Goal: Transaction & Acquisition: Book appointment/travel/reservation

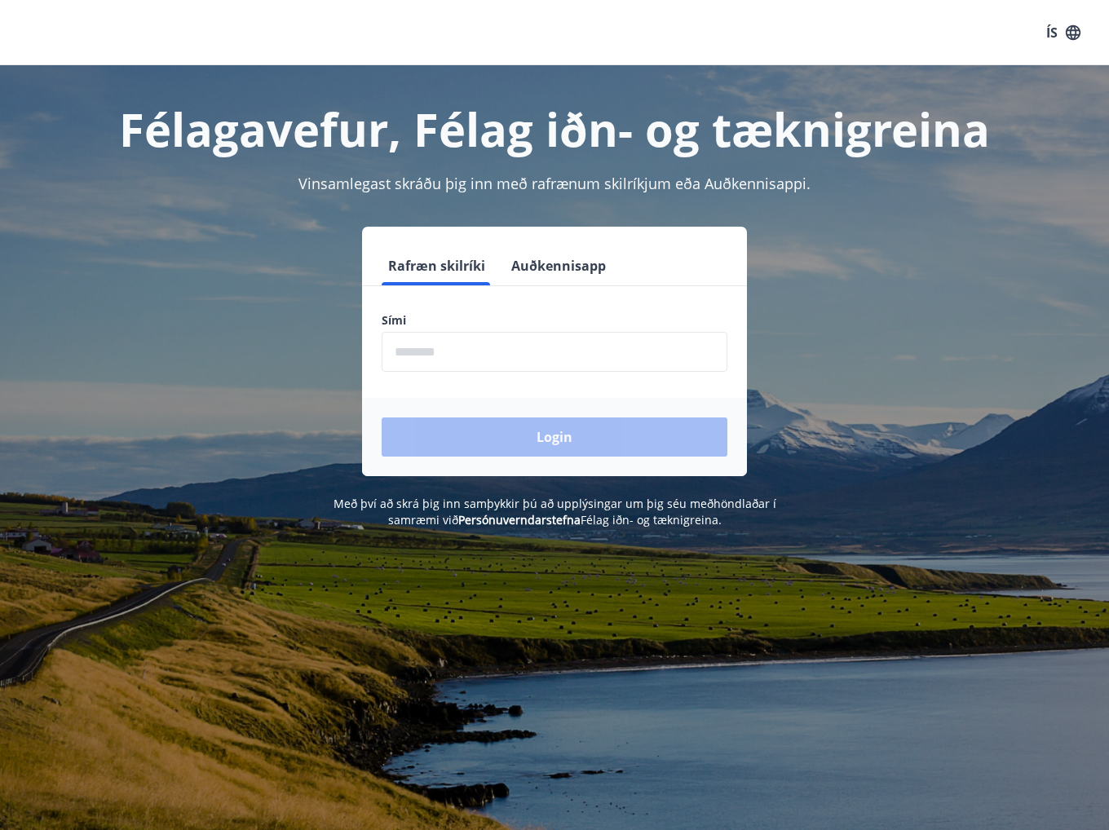
click at [452, 347] on input "phone" at bounding box center [554, 352] width 346 height 40
type input "********"
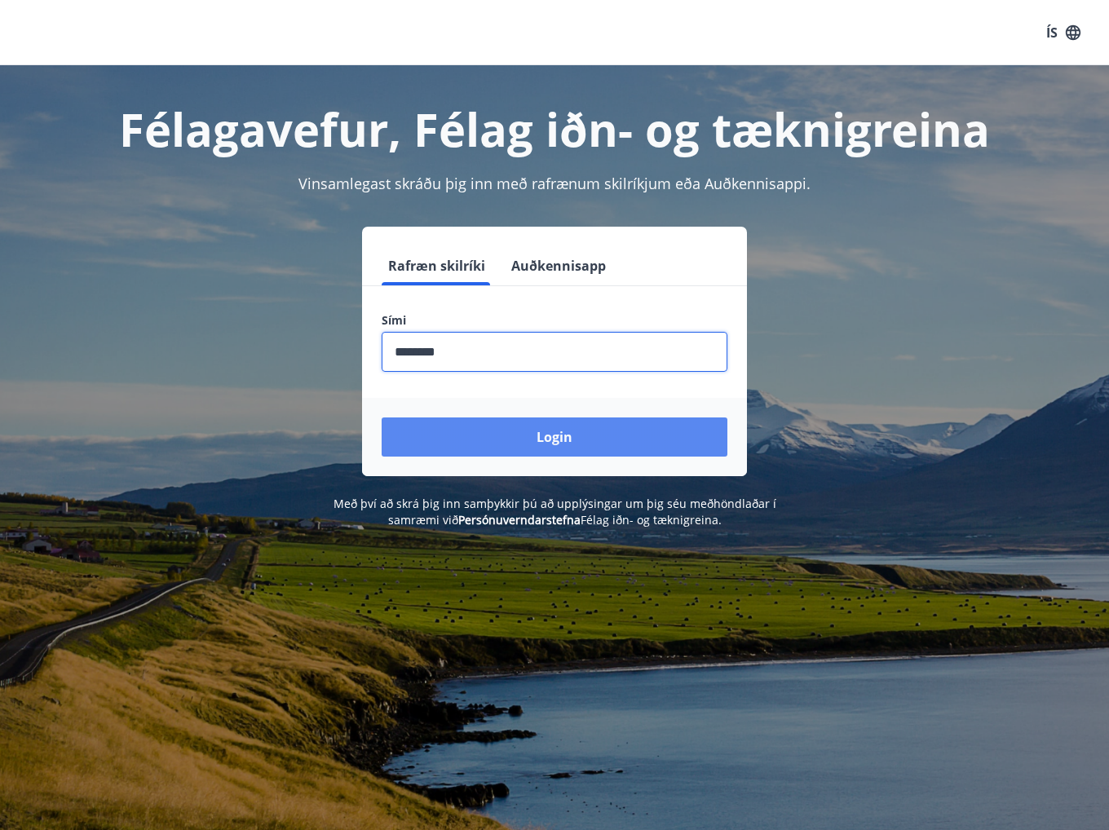
click at [475, 434] on button "Login" at bounding box center [554, 436] width 346 height 39
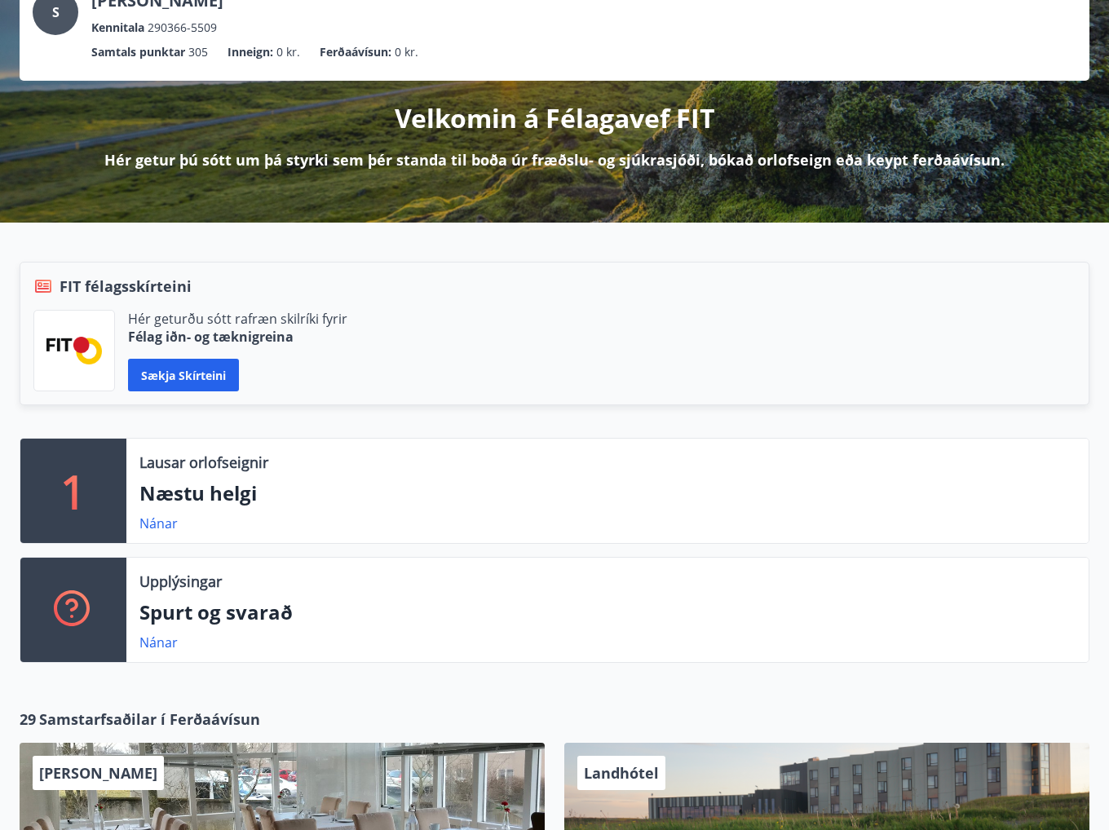
scroll to position [245, 0]
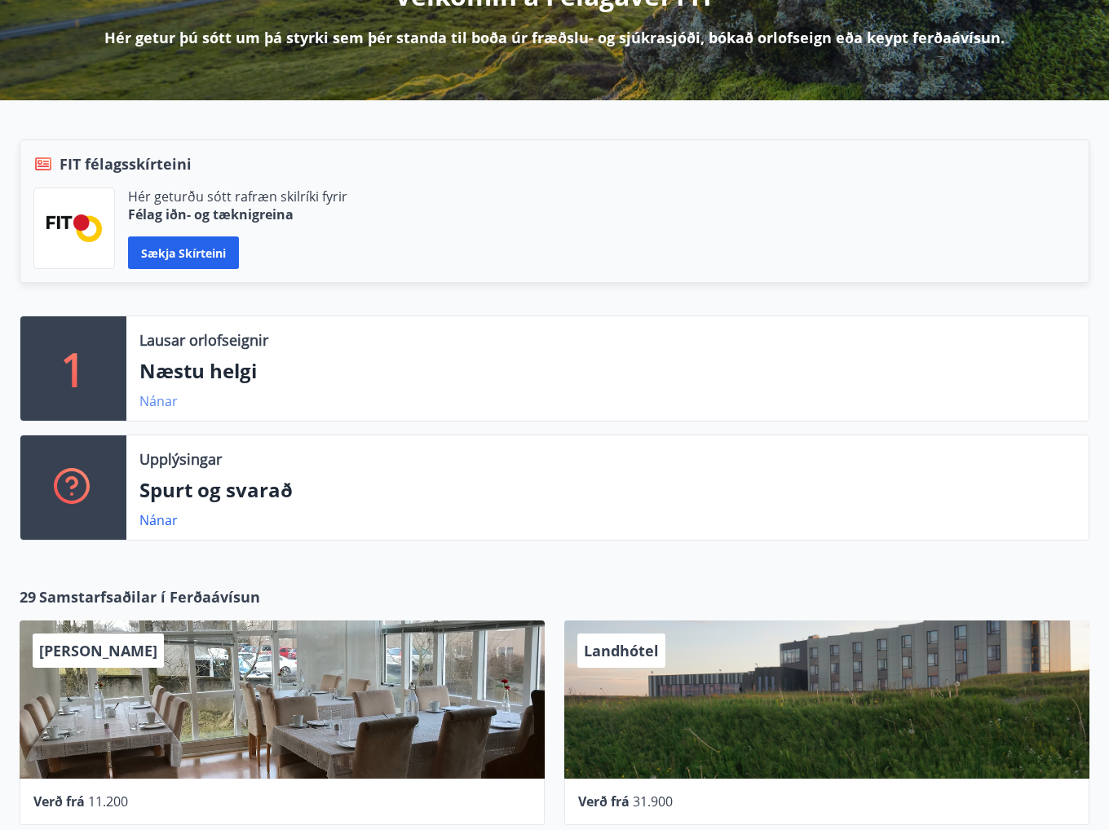
click at [157, 399] on link "Nánar" at bounding box center [158, 401] width 38 height 18
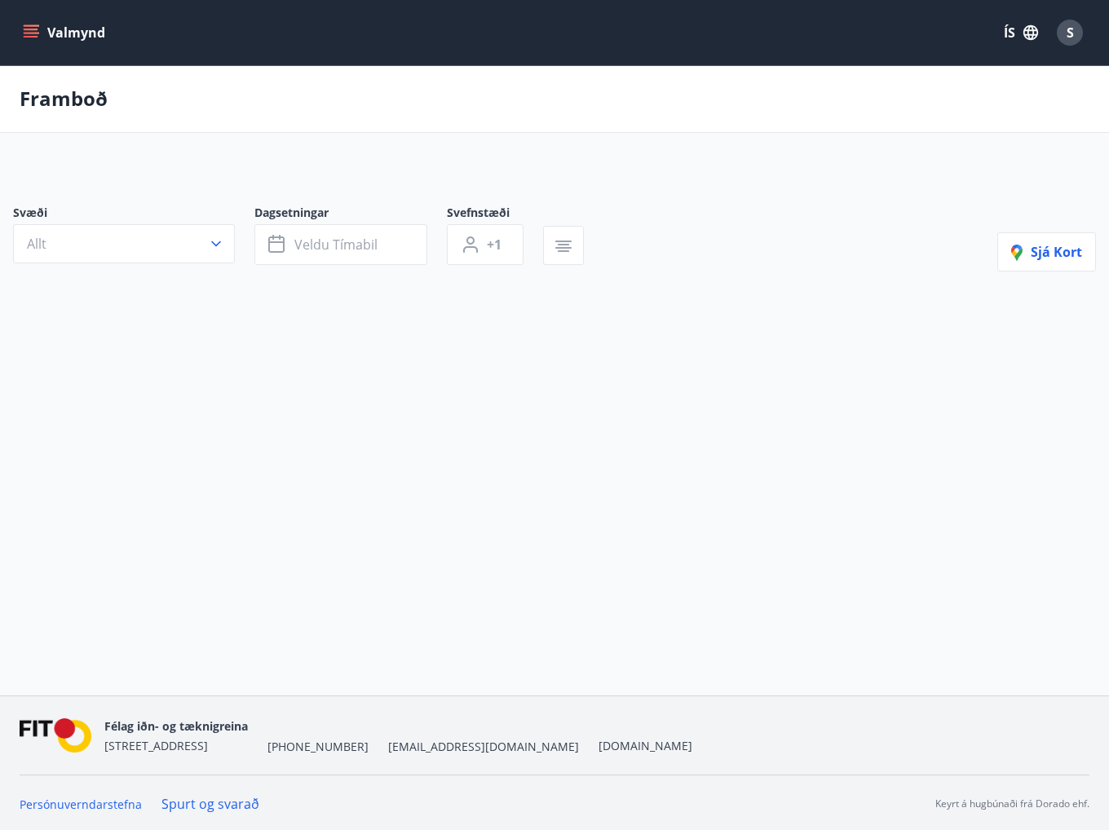
type input "*"
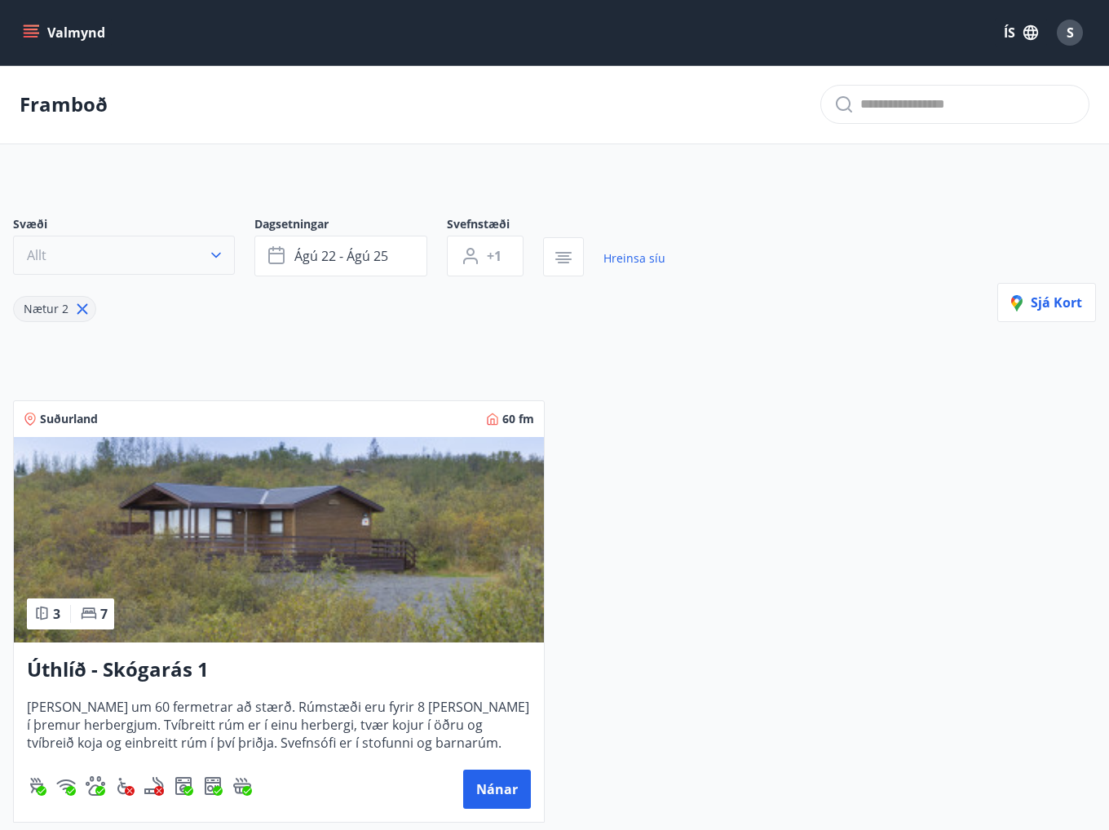
click at [214, 252] on icon "button" at bounding box center [216, 255] width 16 height 16
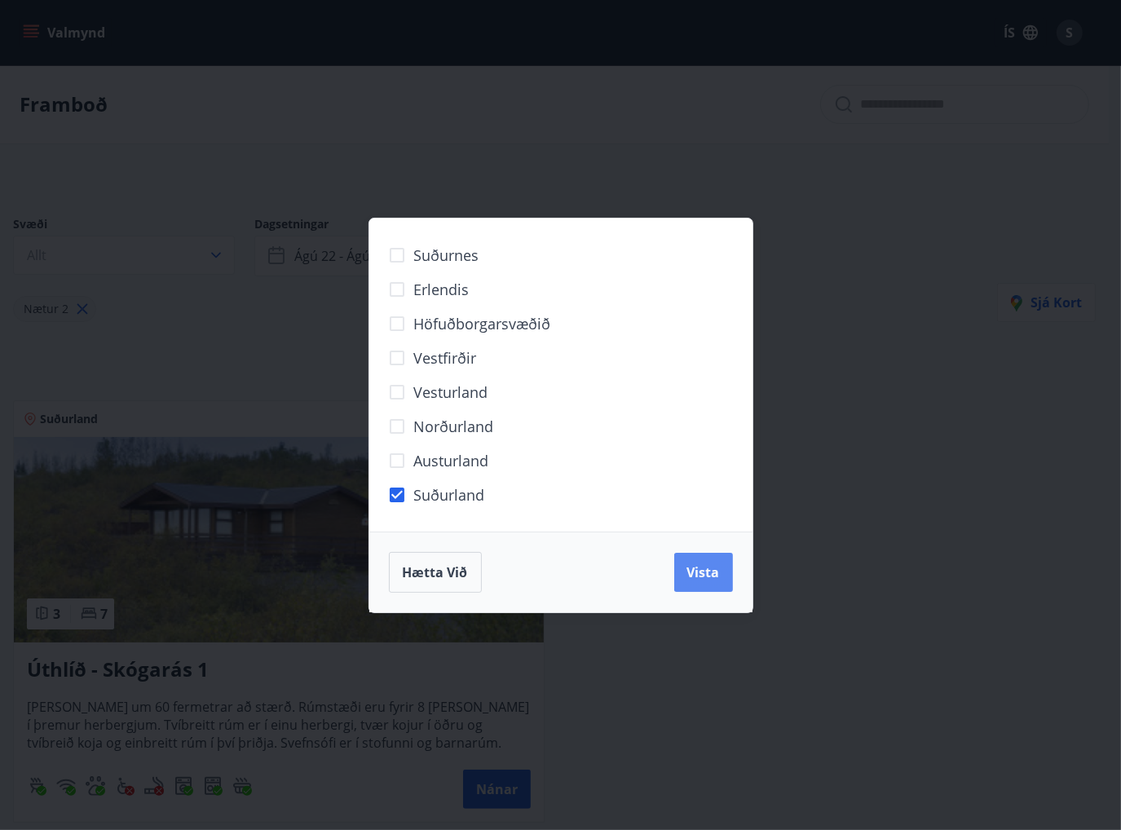
click at [714, 576] on span "Vista" at bounding box center [703, 572] width 33 height 18
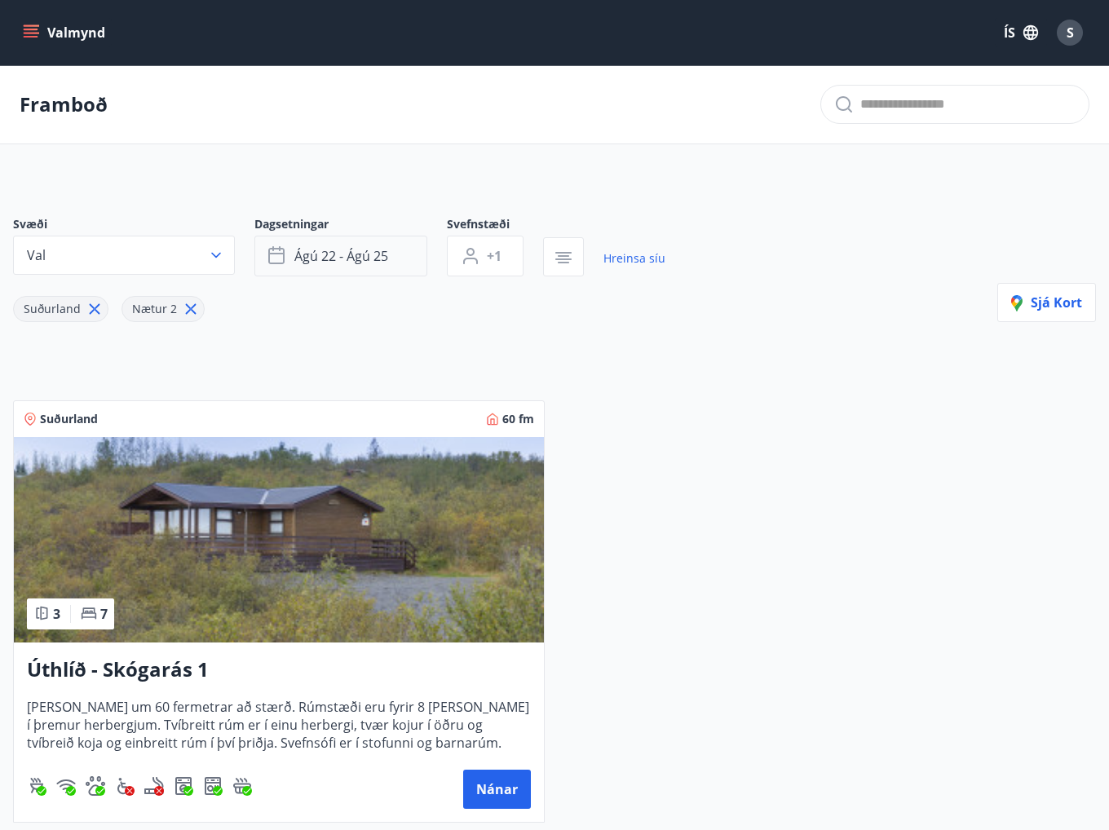
click at [398, 258] on button "ágú 22 - ágú 25" at bounding box center [340, 256] width 173 height 41
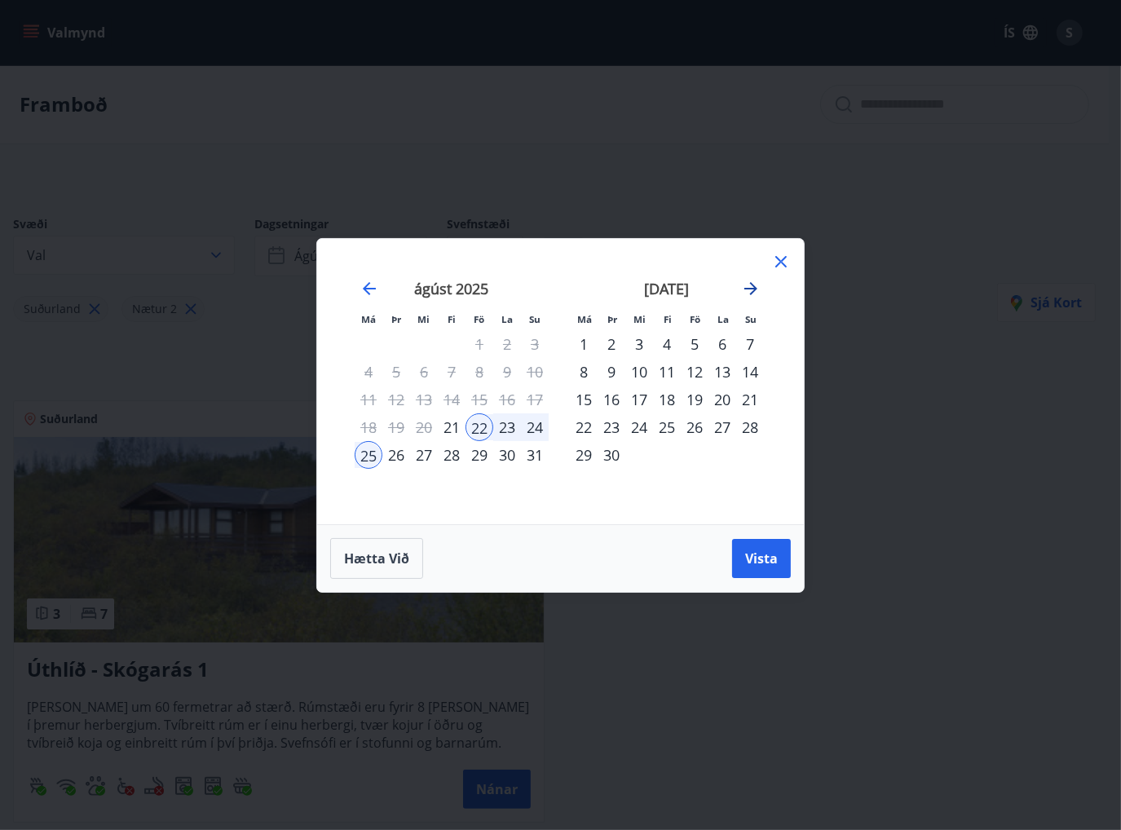
click at [747, 284] on icon "Move forward to switch to the next month." at bounding box center [751, 289] width 20 height 20
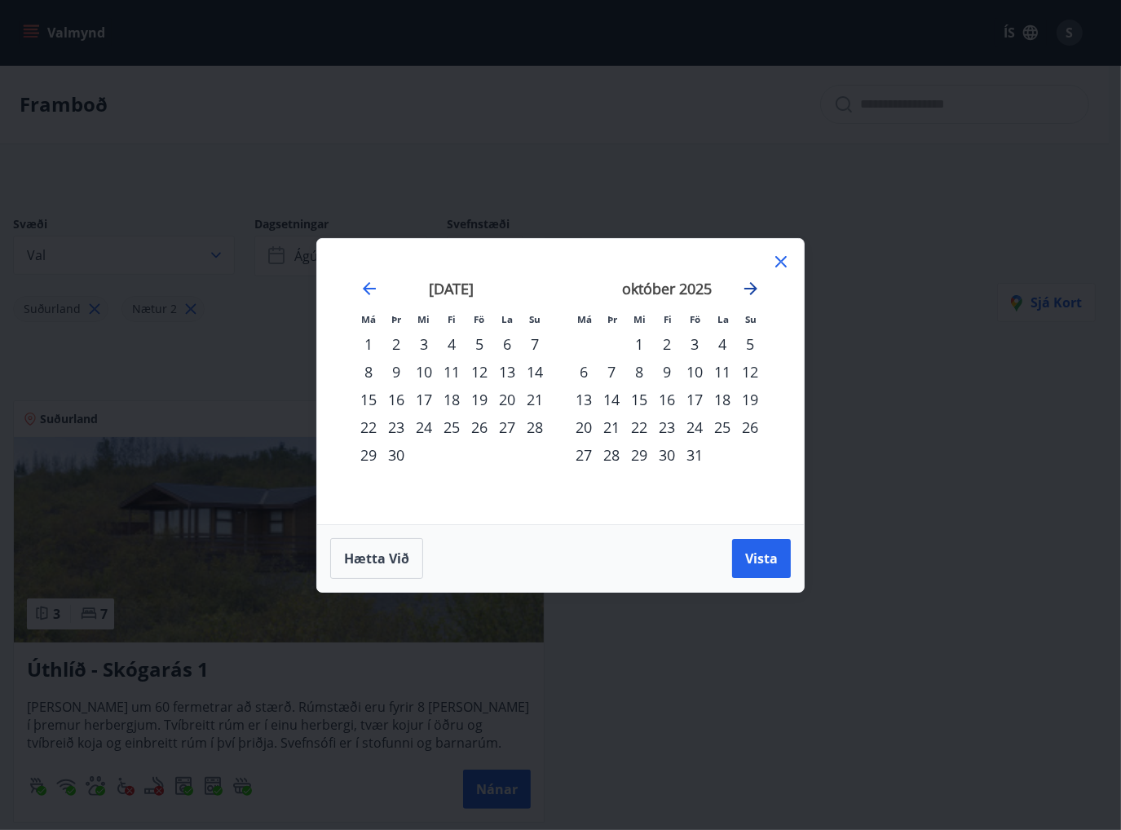
click at [747, 284] on icon "Move forward to switch to the next month." at bounding box center [751, 289] width 20 height 20
click at [478, 451] on div "31" at bounding box center [479, 455] width 28 height 28
click at [723, 340] on div "1" at bounding box center [722, 344] width 28 height 28
click at [747, 341] on div "2" at bounding box center [750, 344] width 28 height 28
click at [476, 454] on div "31" at bounding box center [479, 455] width 28 height 28
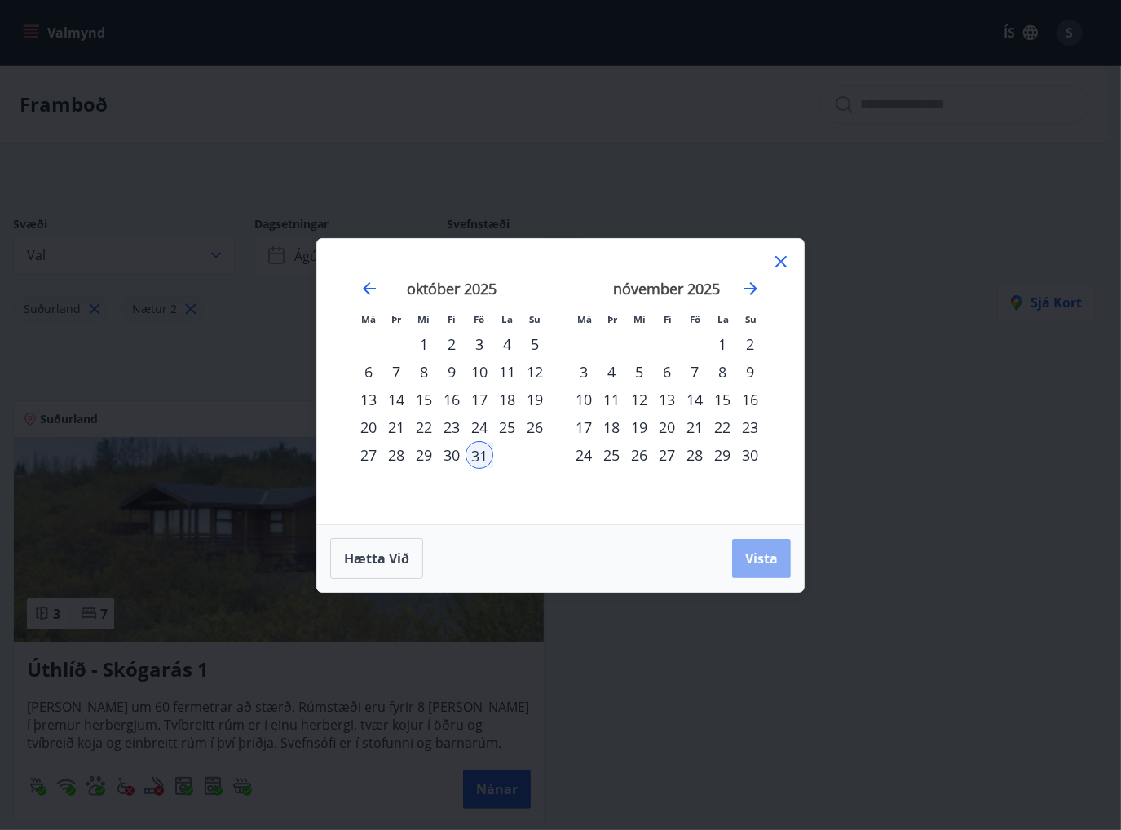
click at [756, 562] on span "Vista" at bounding box center [761, 558] width 33 height 18
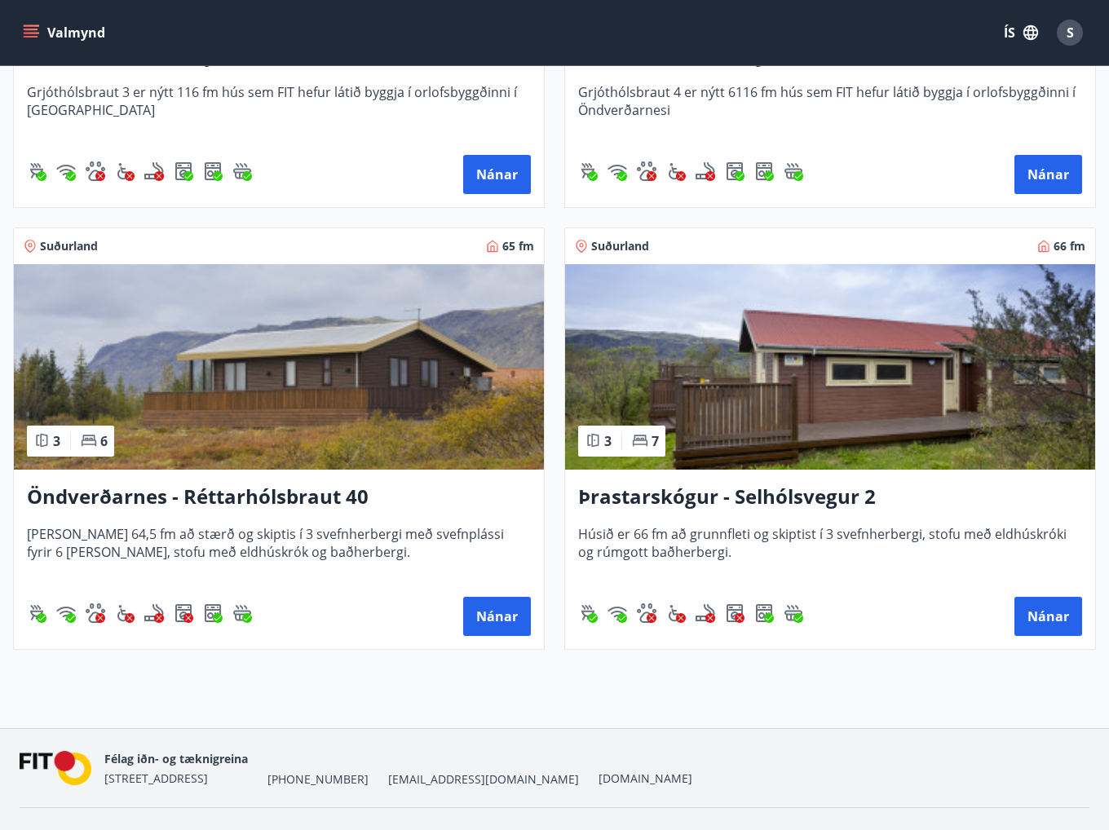
scroll to position [2858, 0]
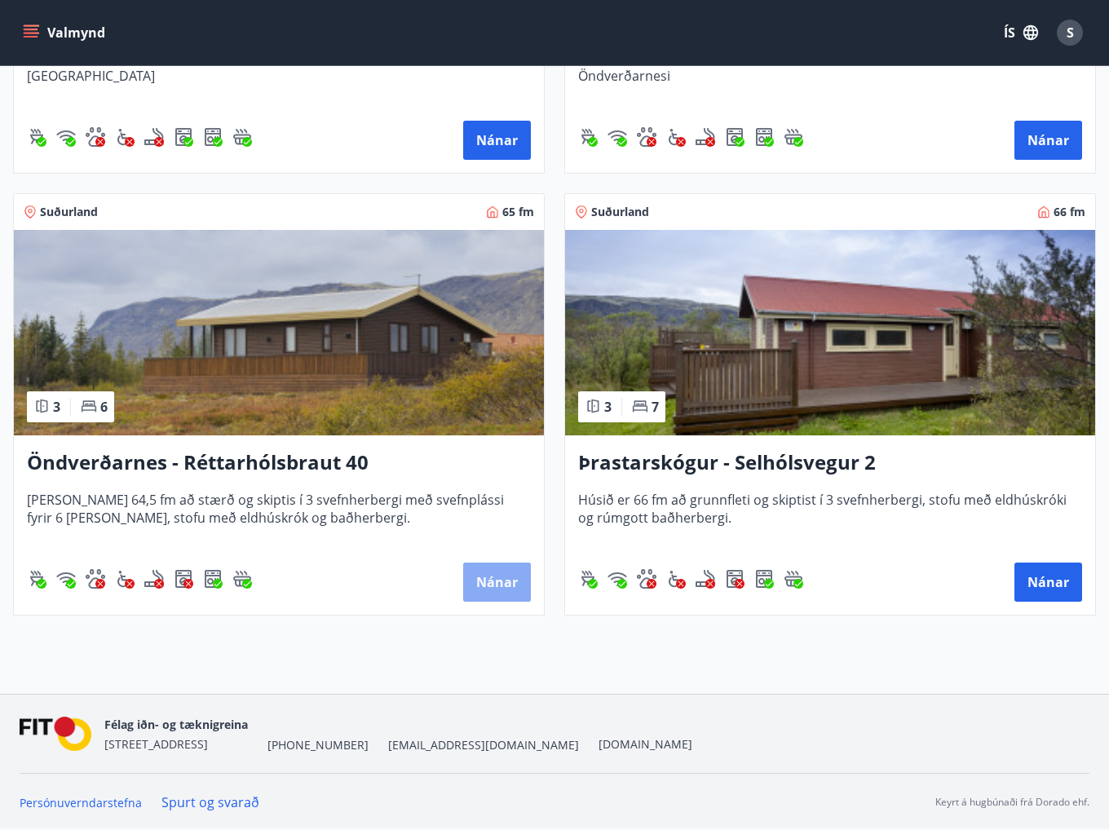
click at [489, 571] on button "Nánar" at bounding box center [497, 581] width 68 height 39
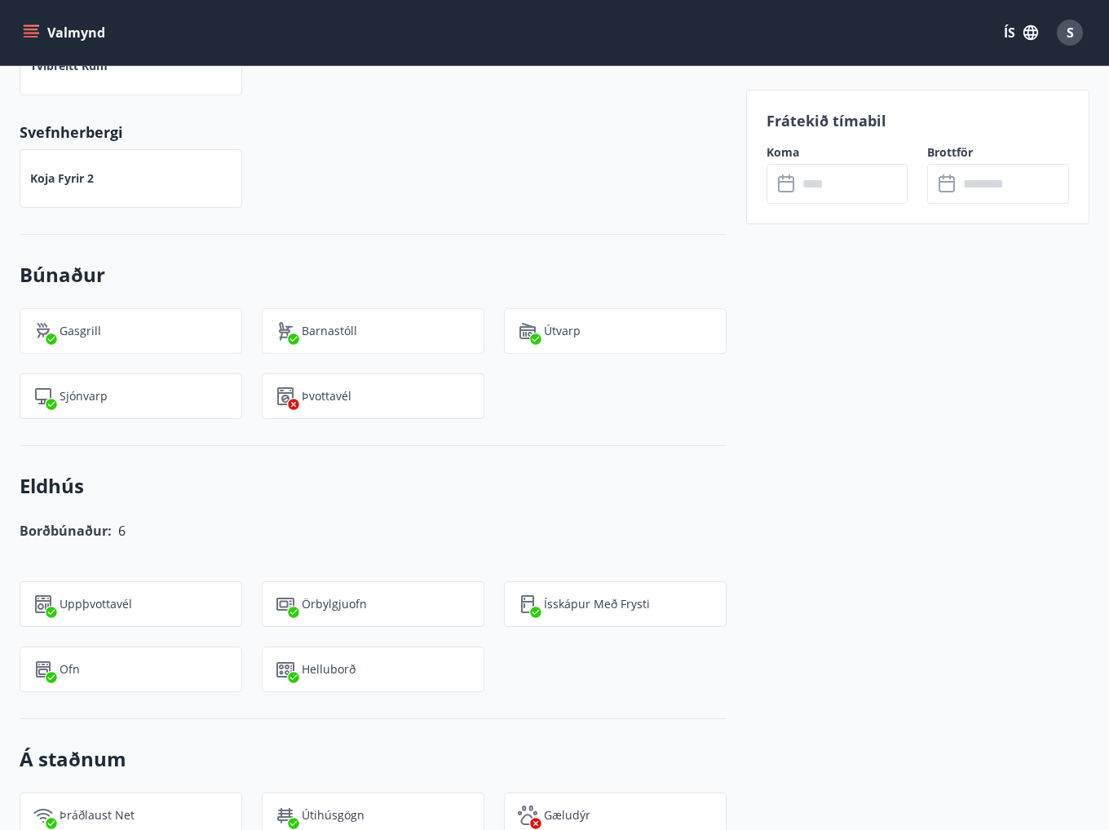
scroll to position [876, 0]
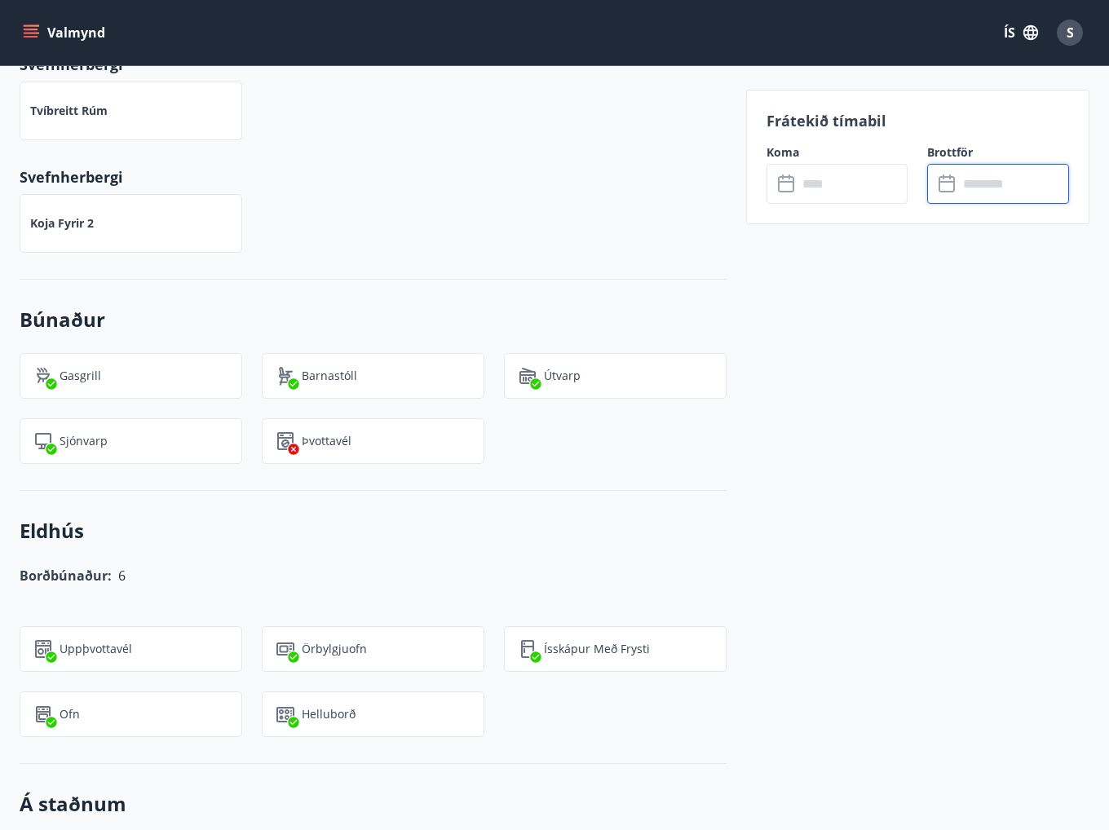
click at [977, 181] on input "text" at bounding box center [1013, 184] width 111 height 40
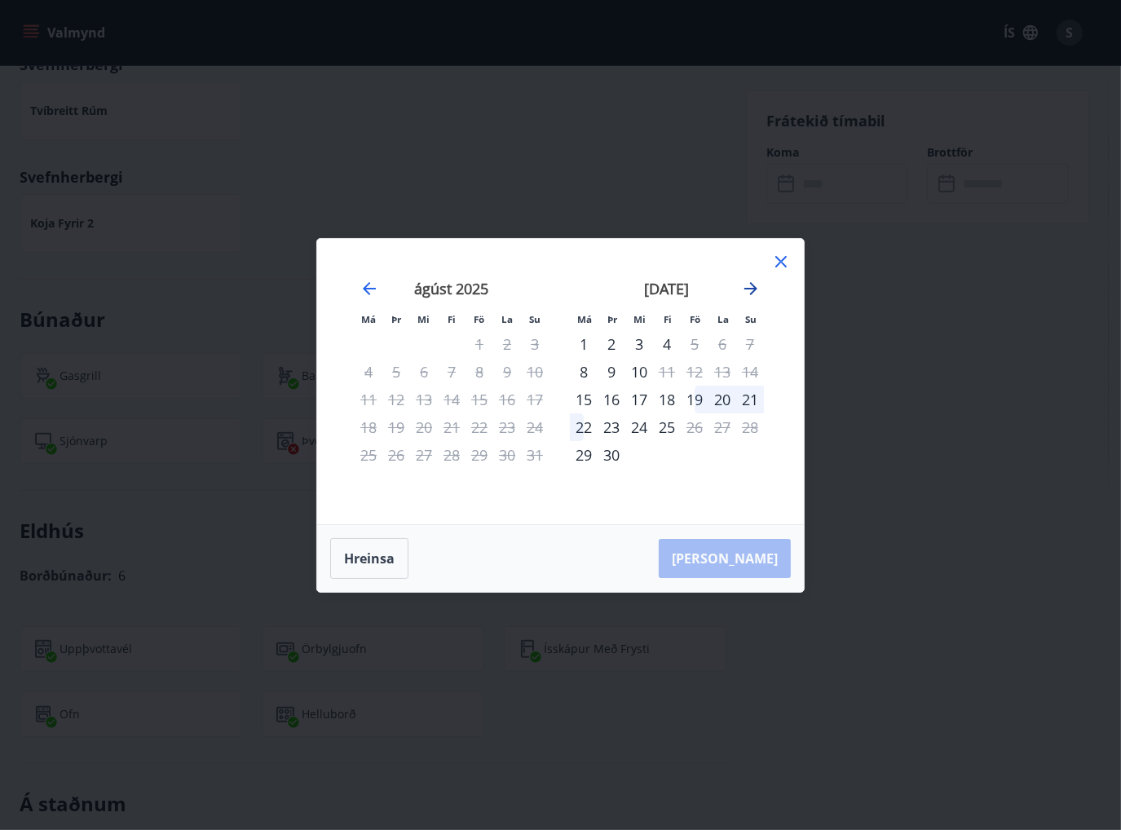
click at [753, 281] on icon "Move forward to switch to the next month." at bounding box center [751, 289] width 20 height 20
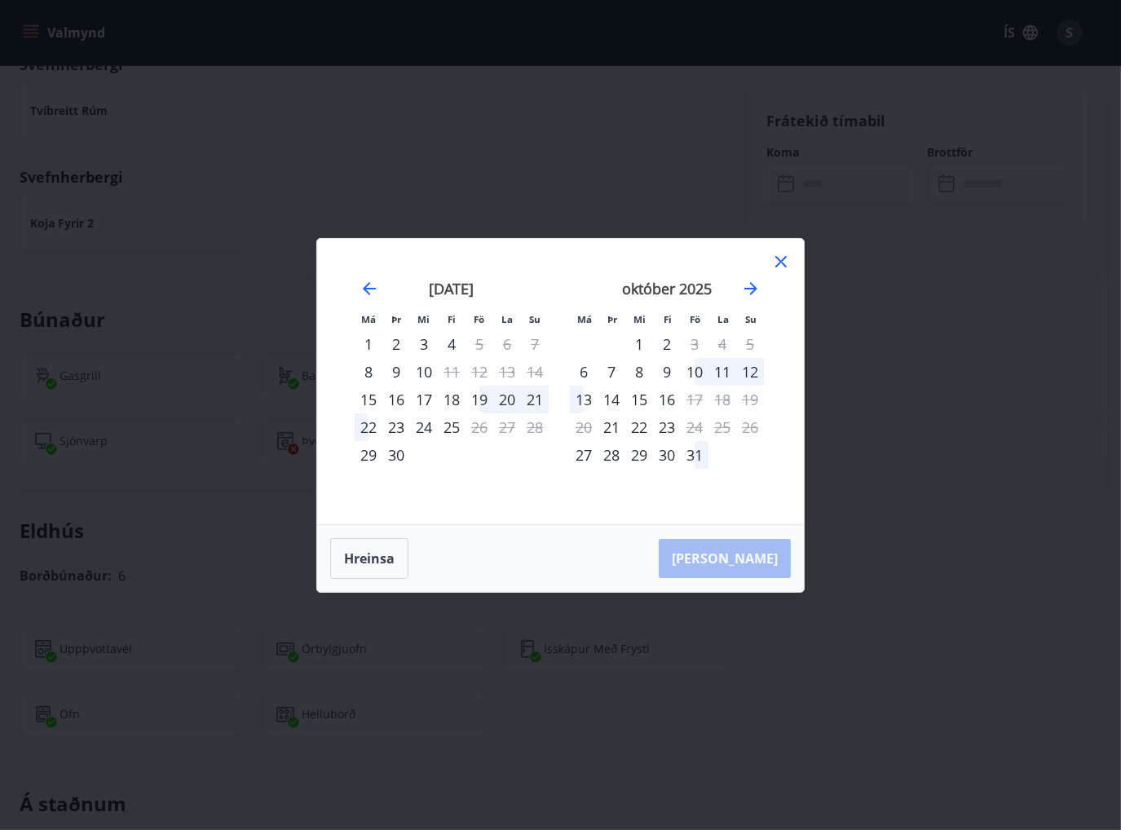
click at [698, 451] on div "31" at bounding box center [695, 455] width 28 height 28
click at [730, 562] on button "Taka Frá" at bounding box center [725, 558] width 132 height 39
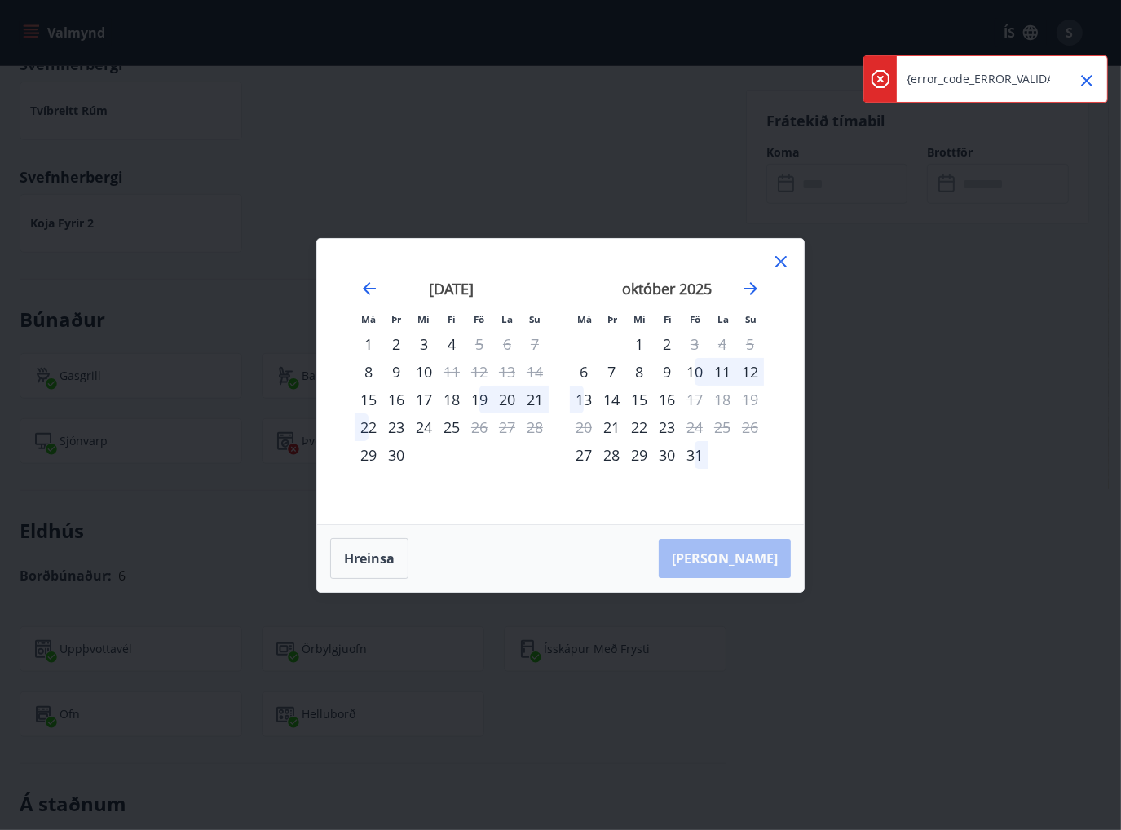
click at [1092, 79] on icon "Close" at bounding box center [1087, 81] width 20 height 20
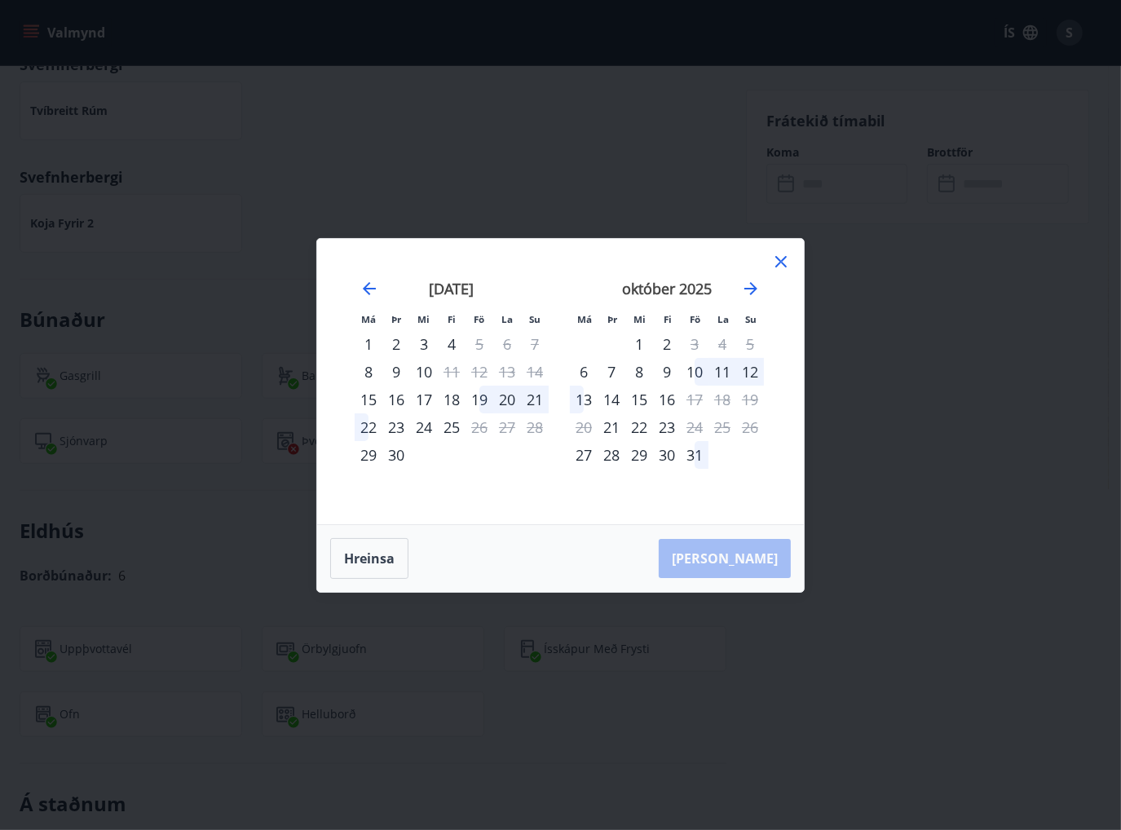
click at [776, 262] on icon at bounding box center [781, 262] width 20 height 20
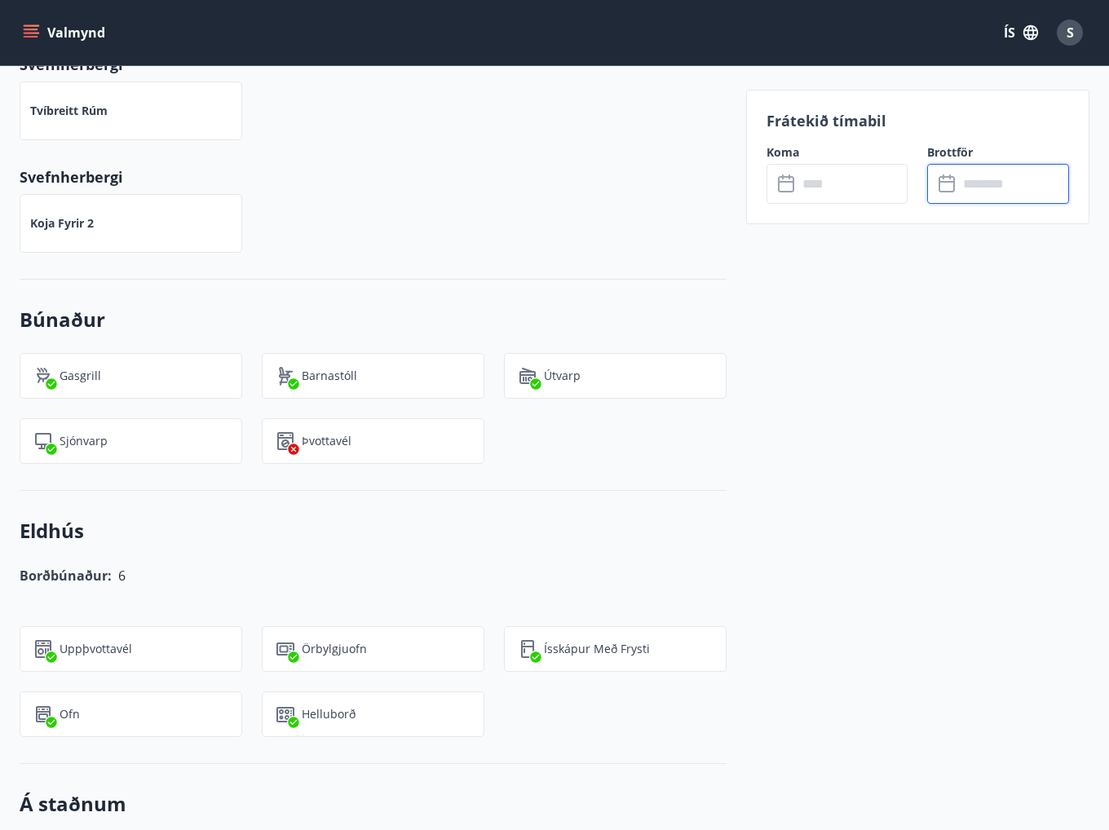
click at [964, 177] on input "text" at bounding box center [1013, 184] width 111 height 40
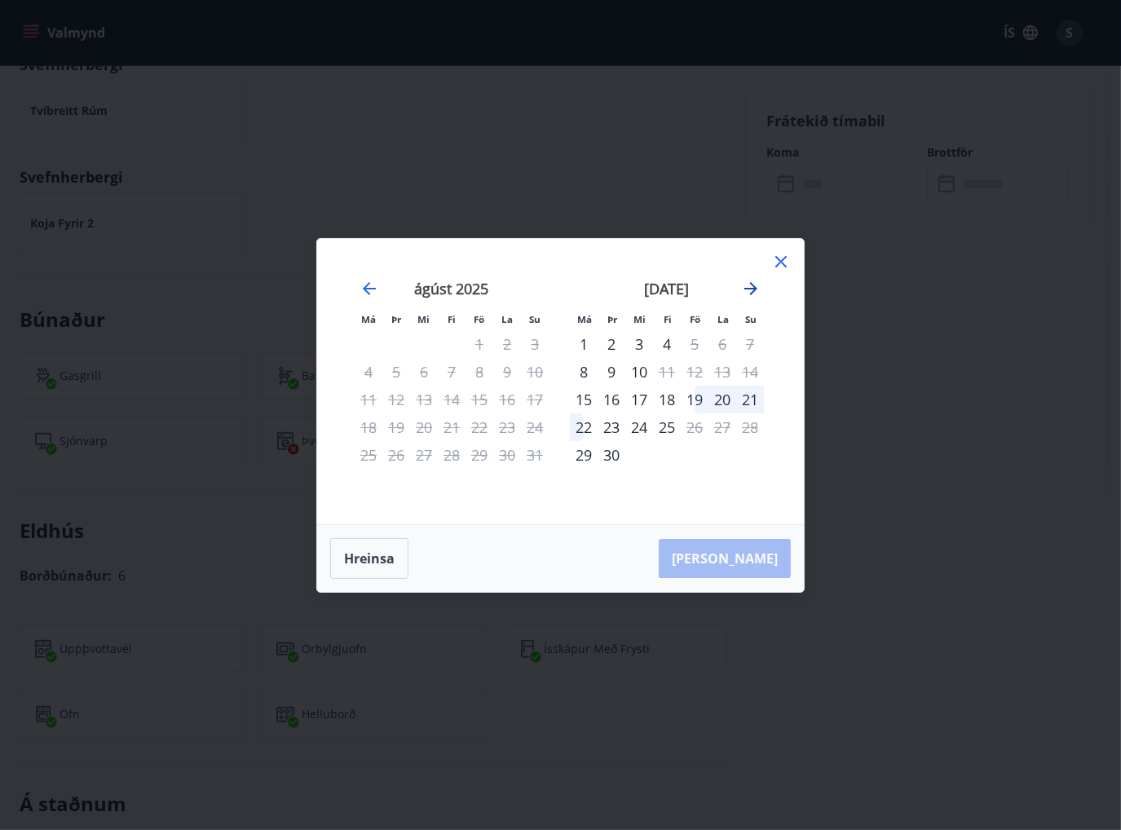
click at [757, 283] on icon "Move forward to switch to the next month." at bounding box center [751, 289] width 20 height 20
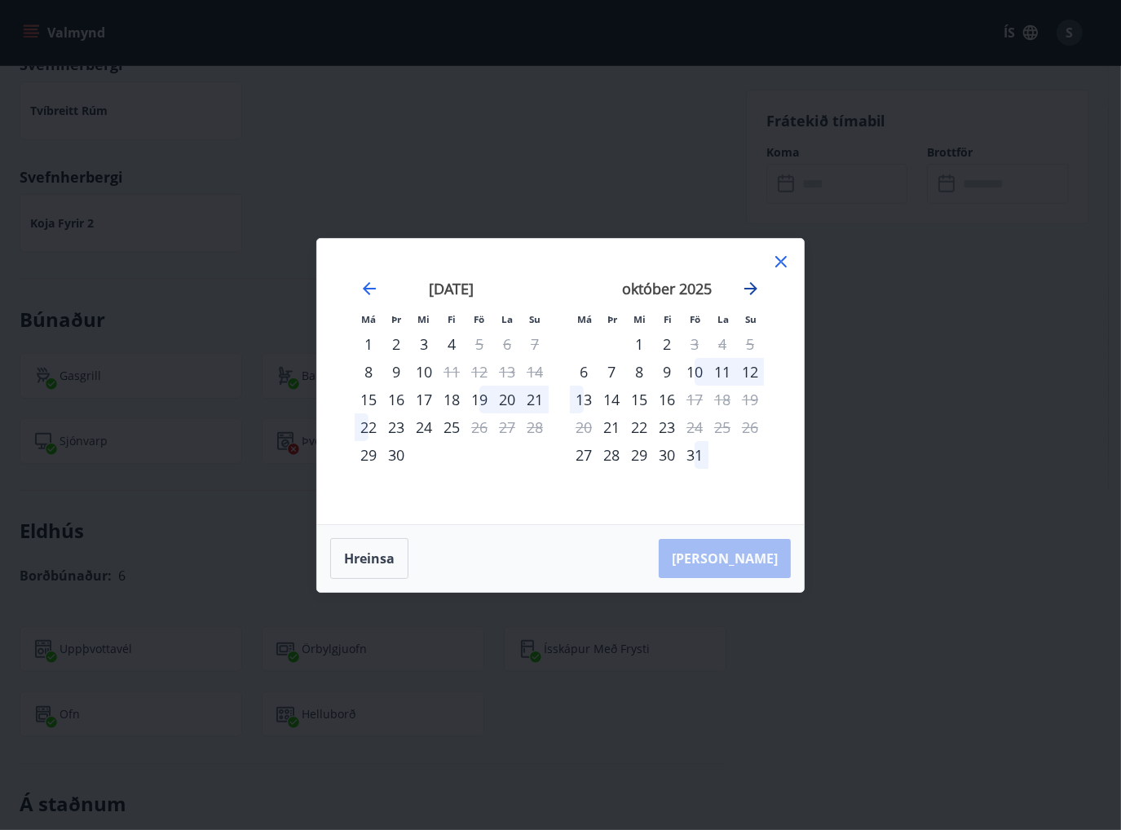
click at [757, 283] on icon "Move forward to switch to the next month." at bounding box center [751, 289] width 20 height 20
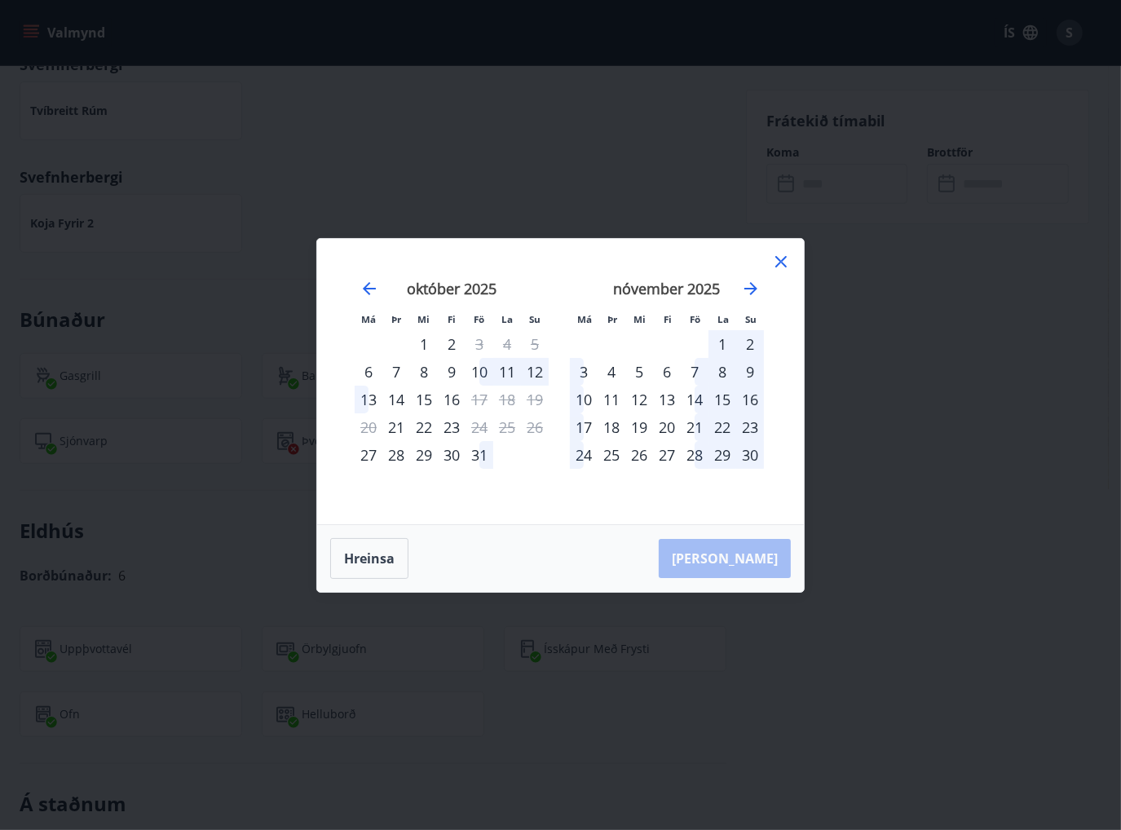
click at [752, 343] on div "2" at bounding box center [750, 344] width 28 height 28
click at [742, 558] on button "Taka Frá" at bounding box center [725, 558] width 132 height 39
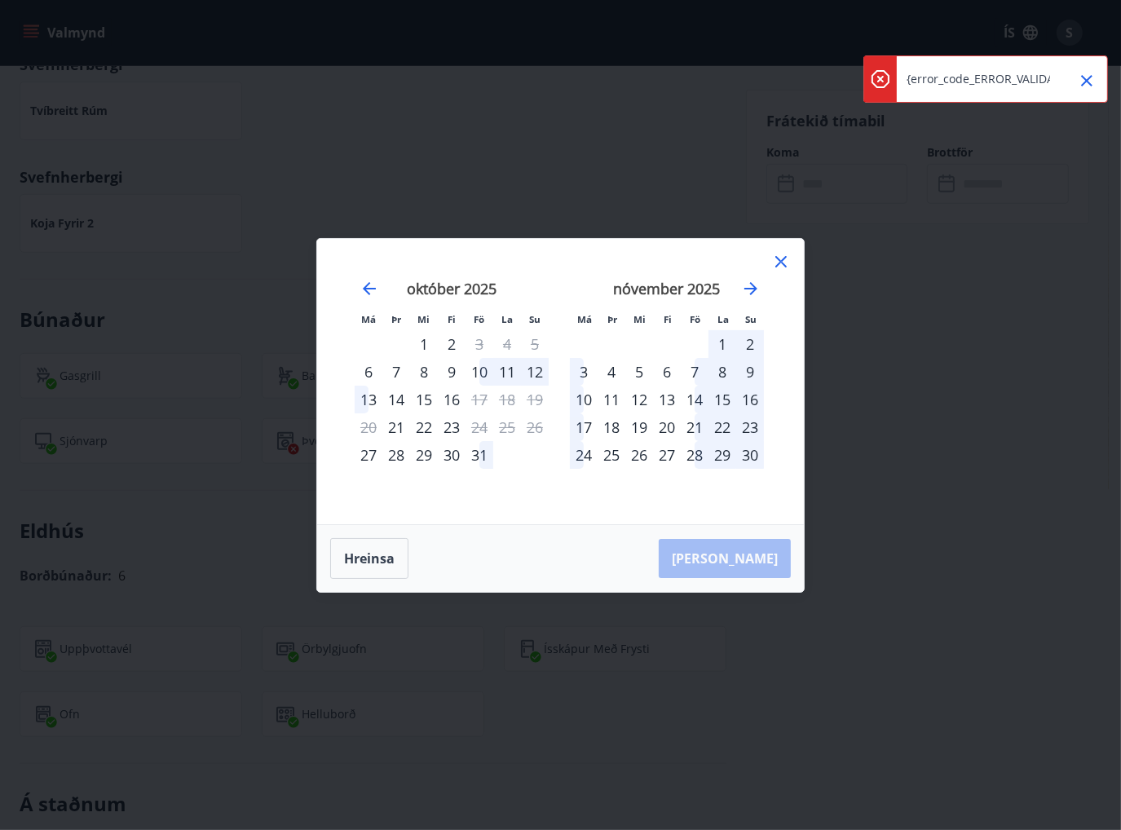
click at [1080, 77] on icon "Close" at bounding box center [1087, 81] width 20 height 20
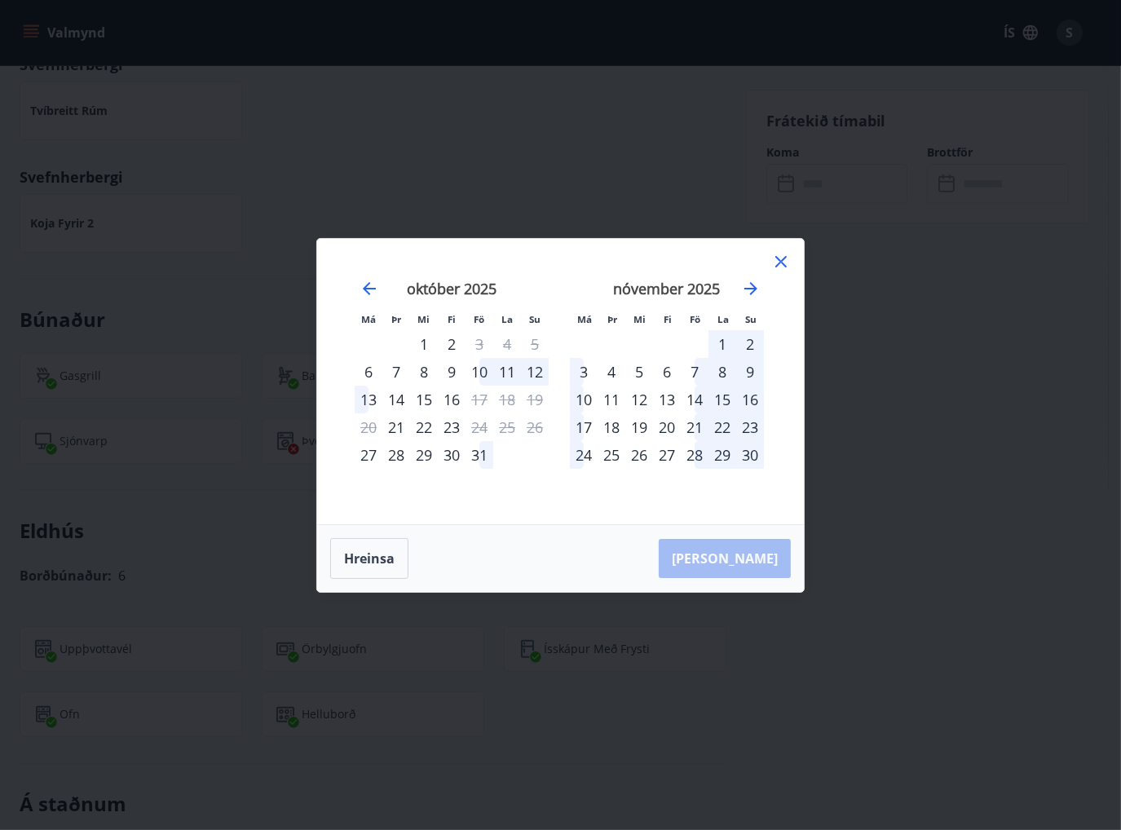
click at [784, 258] on icon at bounding box center [780, 261] width 11 height 11
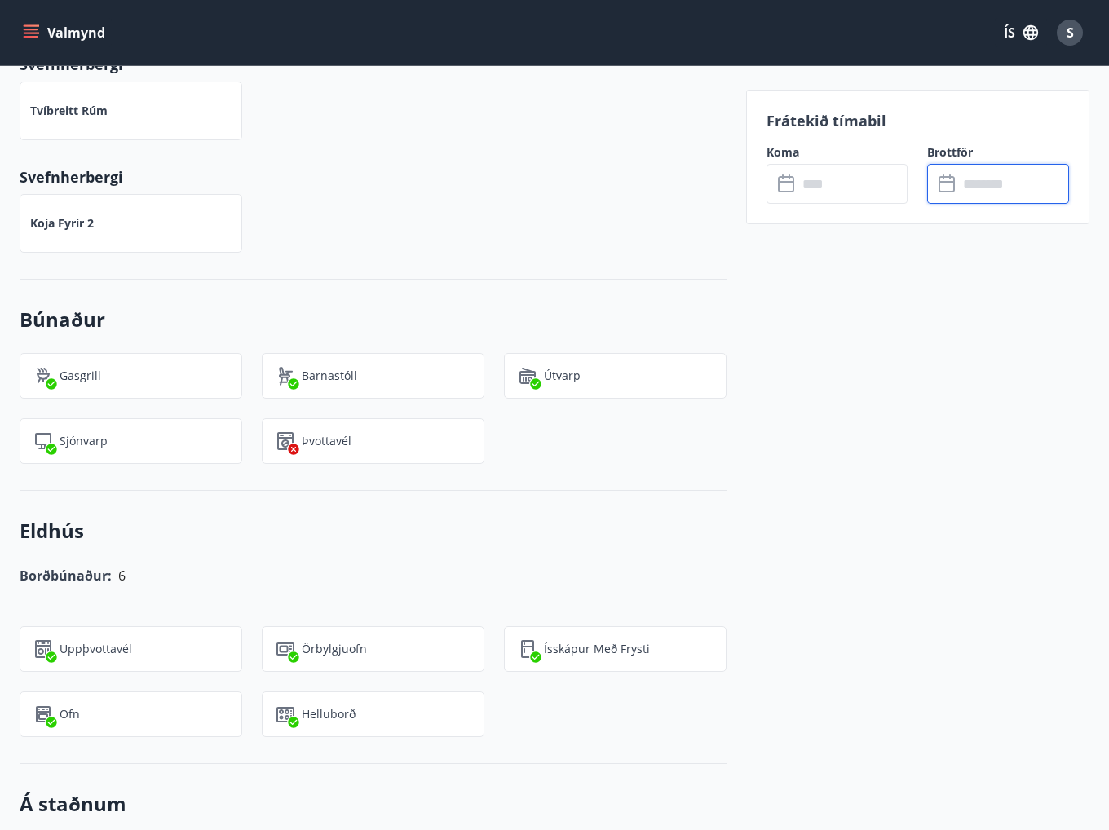
click at [827, 183] on input "text" at bounding box center [852, 184] width 111 height 40
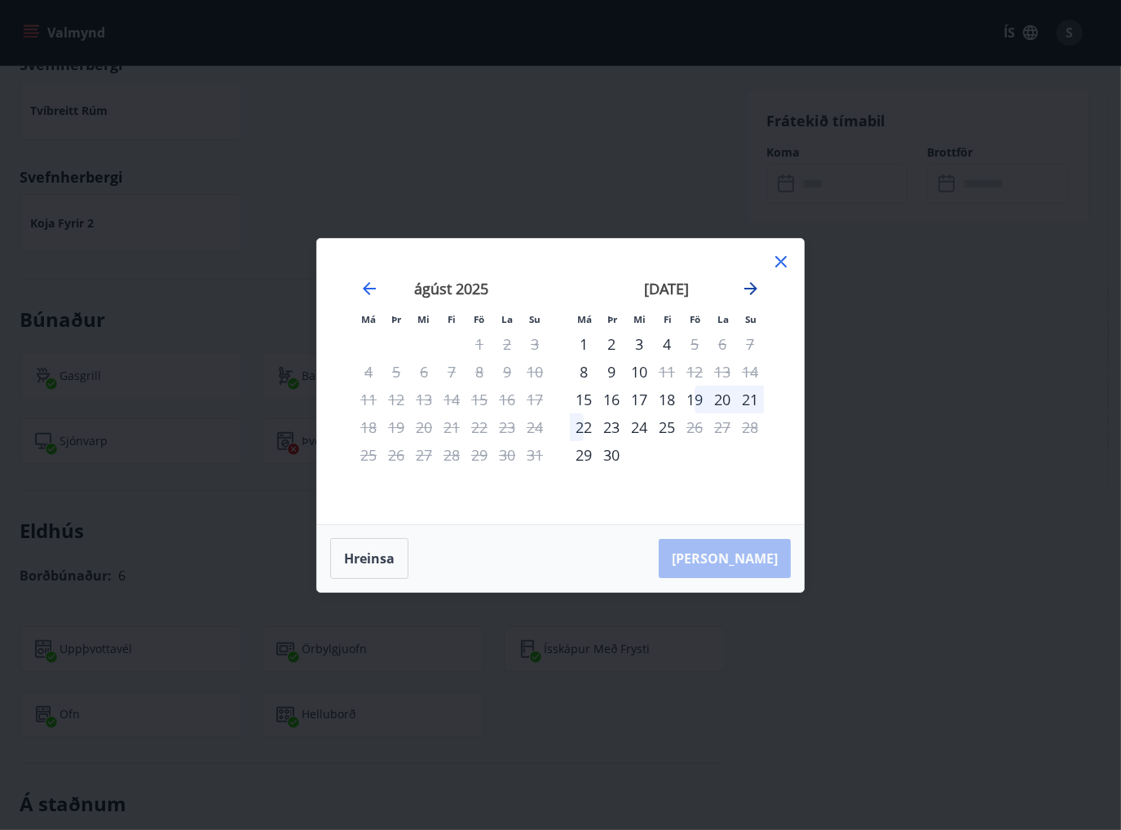
click at [753, 284] on icon "Move forward to switch to the next month." at bounding box center [751, 289] width 20 height 20
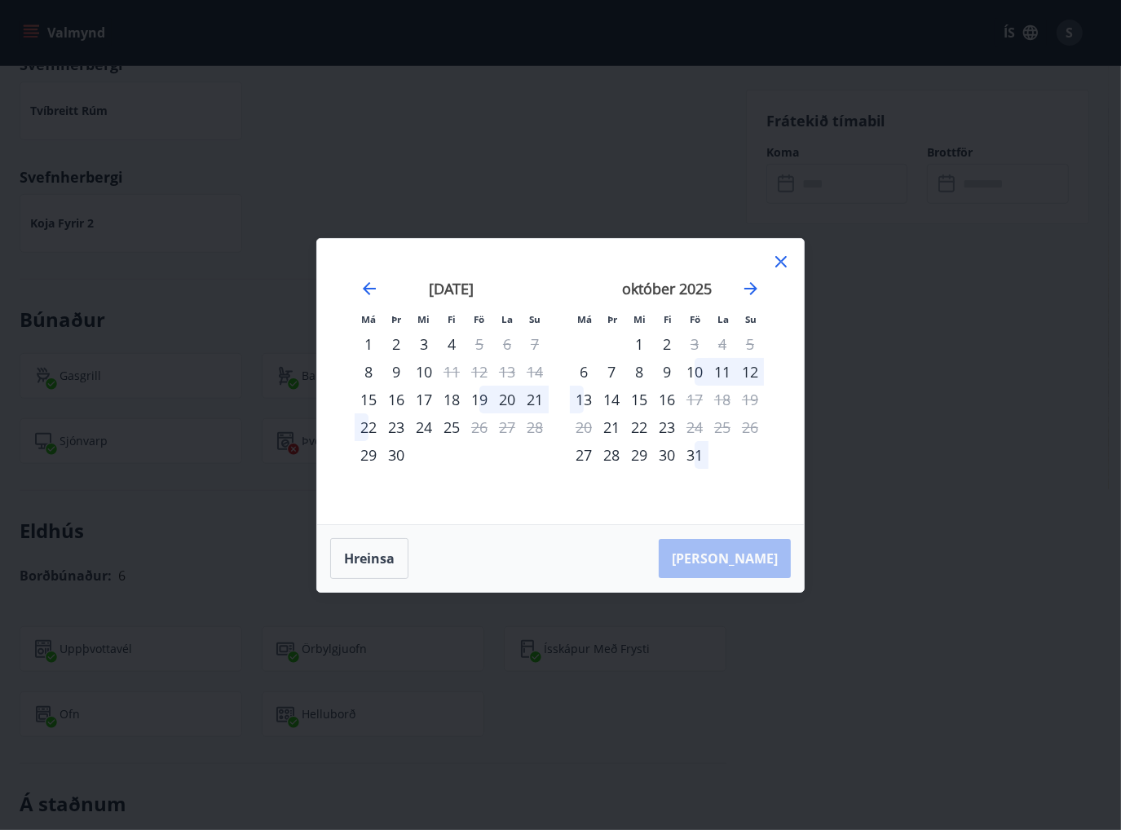
click at [694, 449] on div "31" at bounding box center [695, 455] width 28 height 28
click at [753, 288] on icon "Move forward to switch to the next month." at bounding box center [750, 288] width 13 height 13
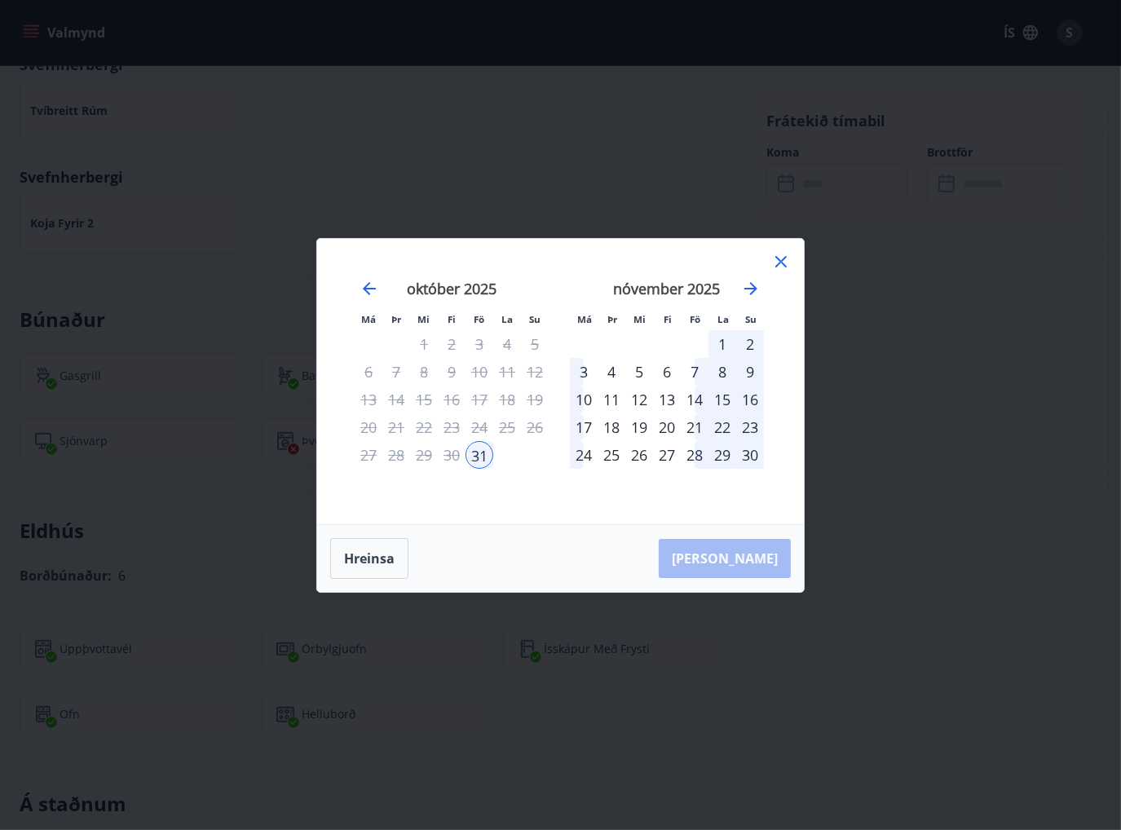
click at [749, 344] on div "2" at bounding box center [750, 344] width 28 height 28
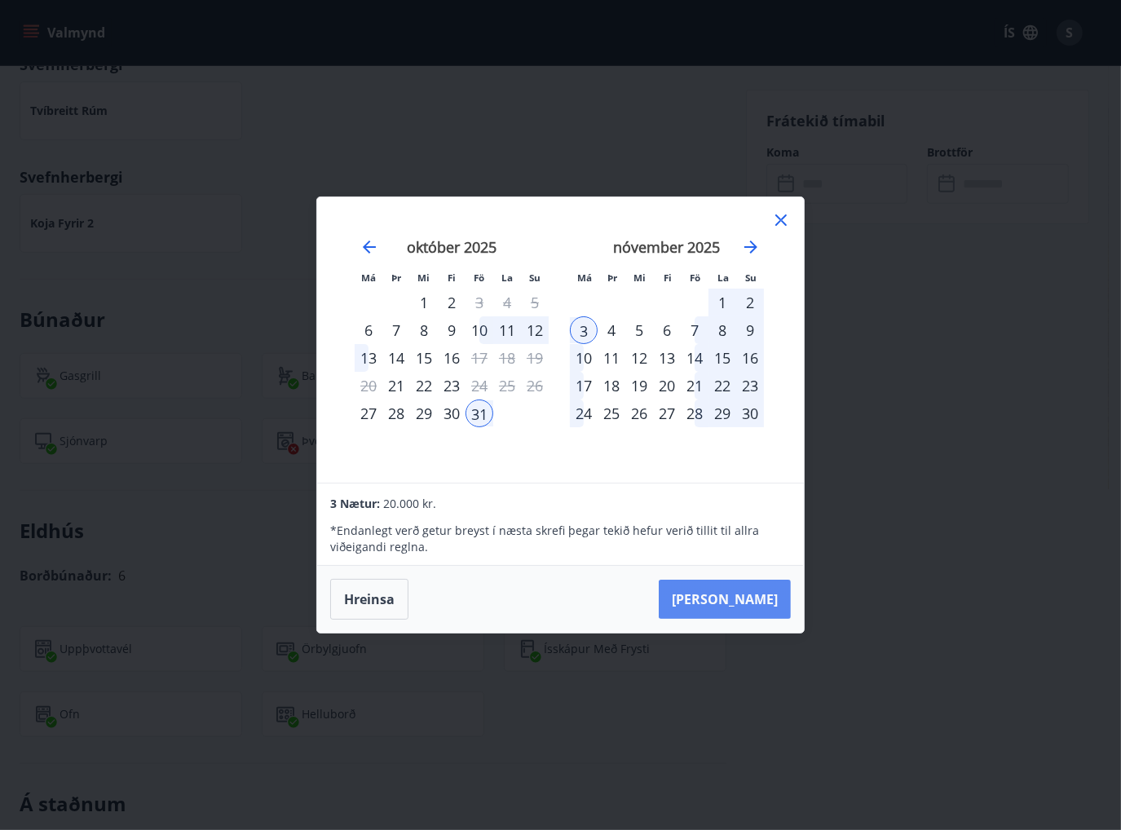
click at [734, 594] on button "Taka Frá" at bounding box center [725, 599] width 132 height 39
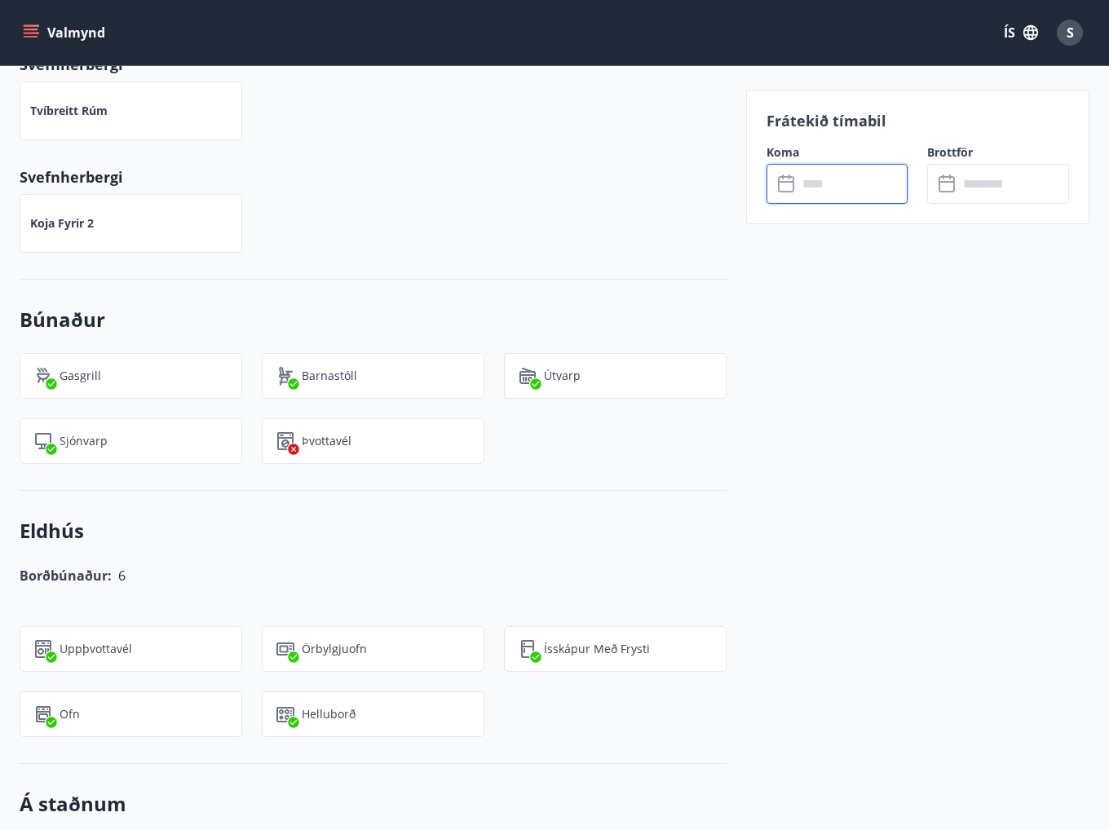
type input "******"
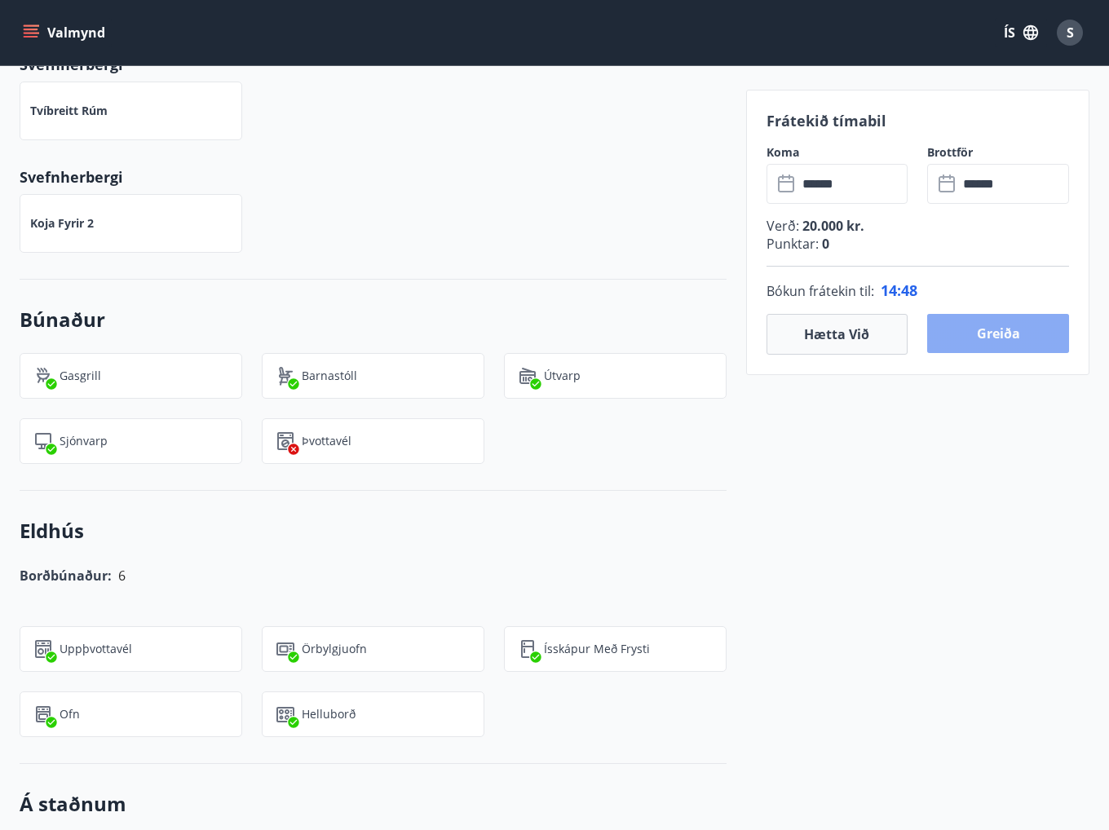
click at [985, 333] on button "Greiða" at bounding box center [998, 333] width 142 height 39
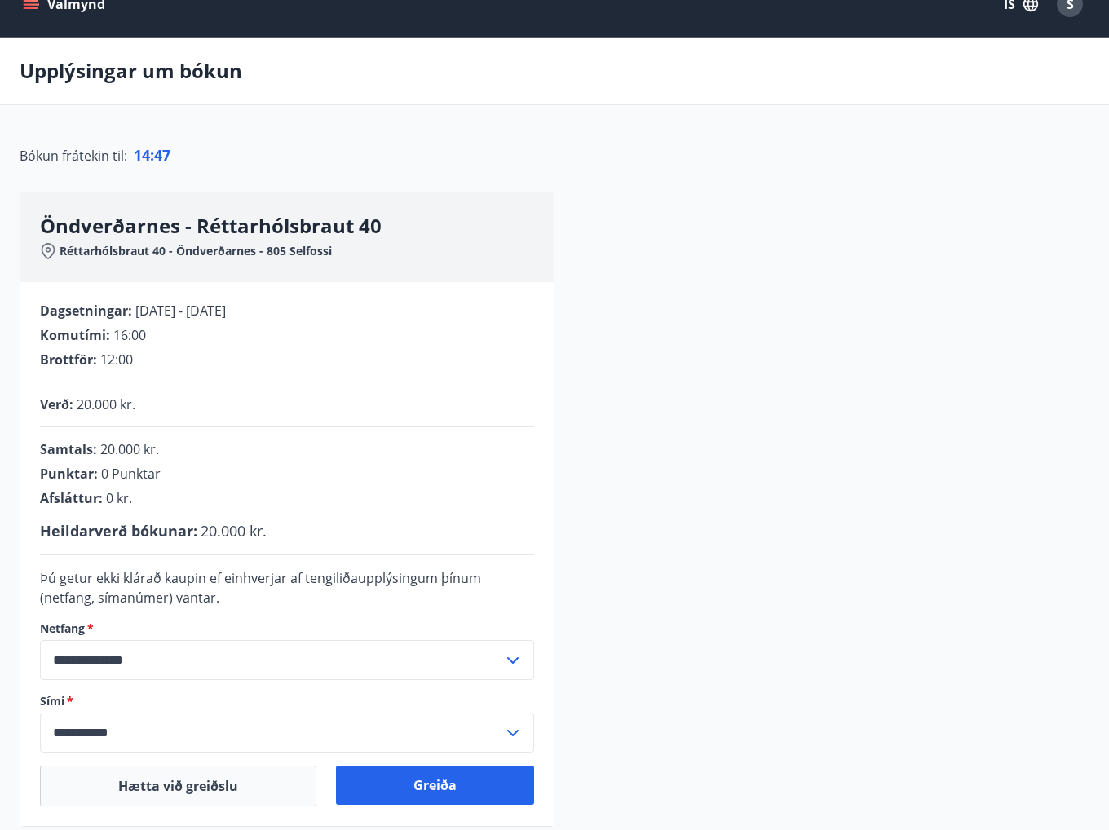
scroll to position [226, 0]
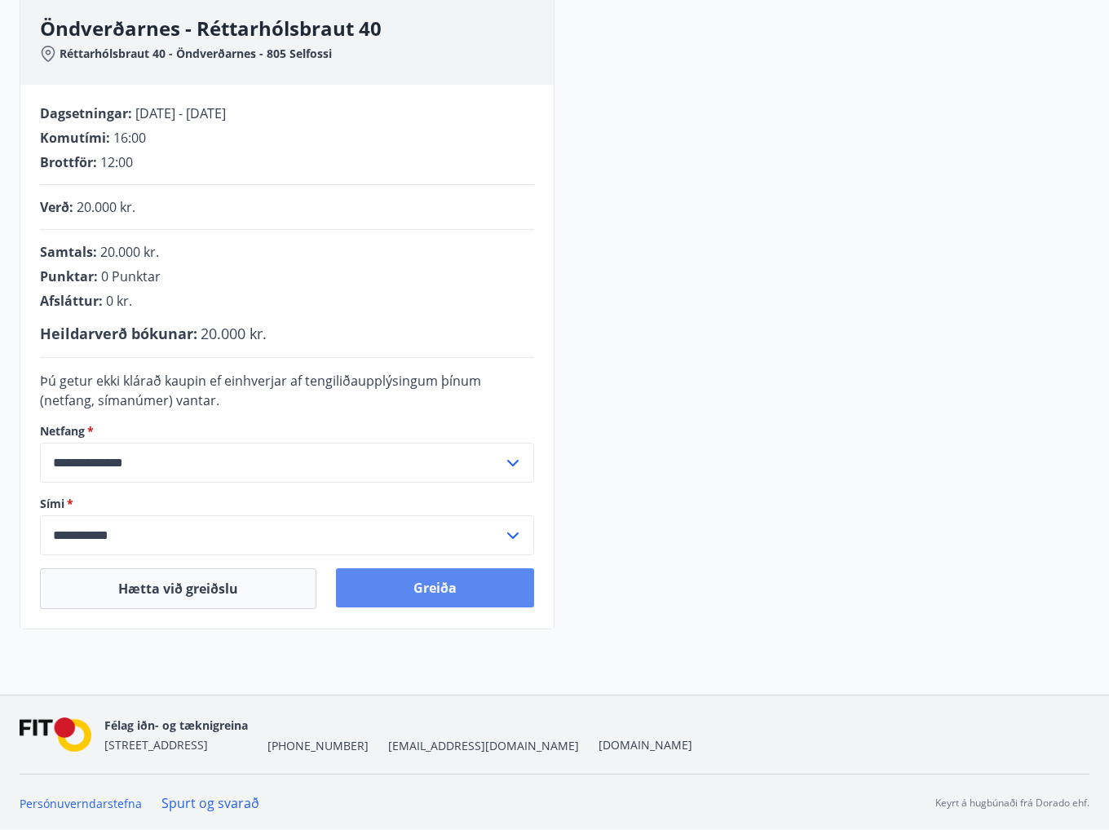
click at [427, 576] on button "Greiða" at bounding box center [435, 587] width 198 height 39
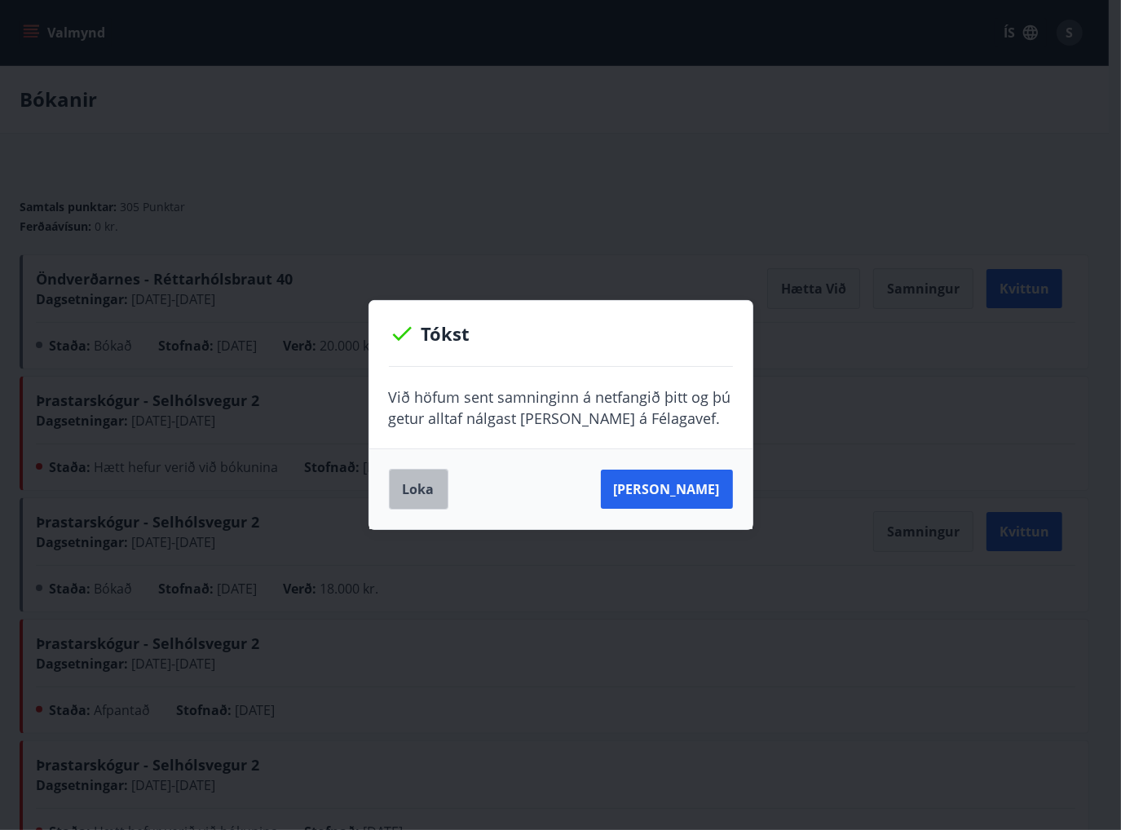
click at [437, 491] on button "Loka" at bounding box center [419, 489] width 60 height 41
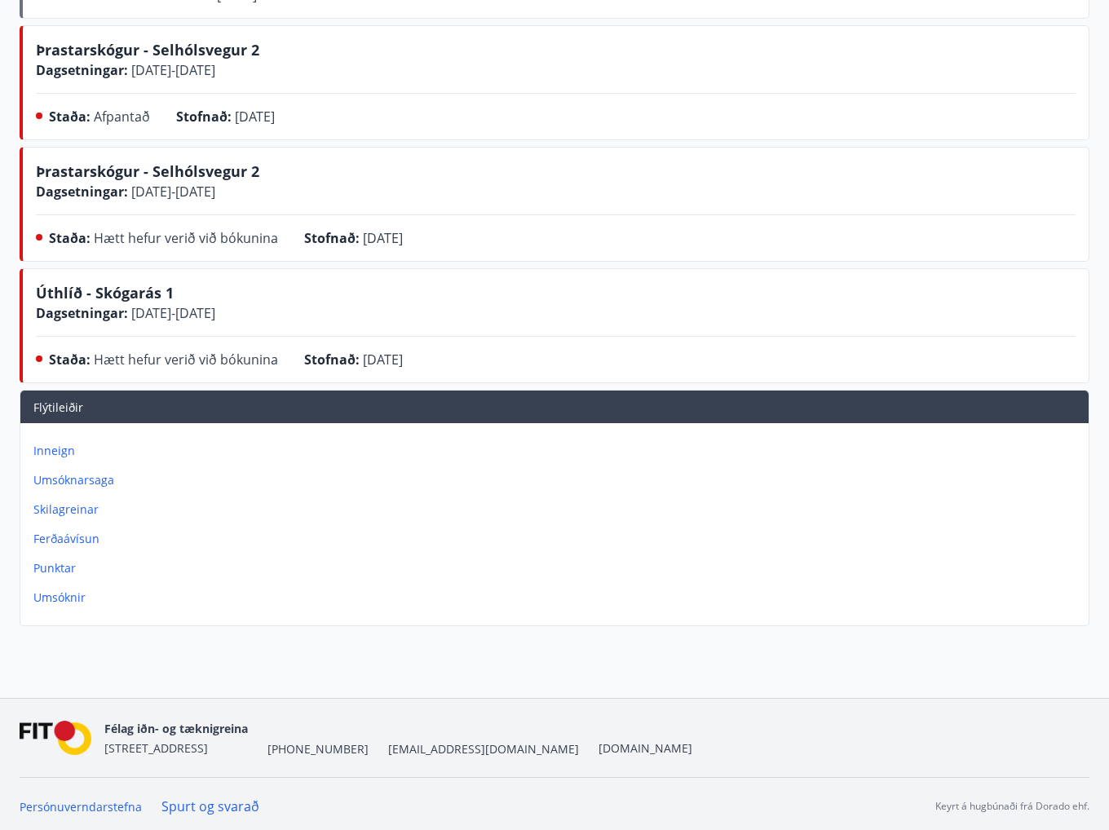
scroll to position [594, 0]
click at [72, 561] on p "Punktar" at bounding box center [557, 567] width 1048 height 16
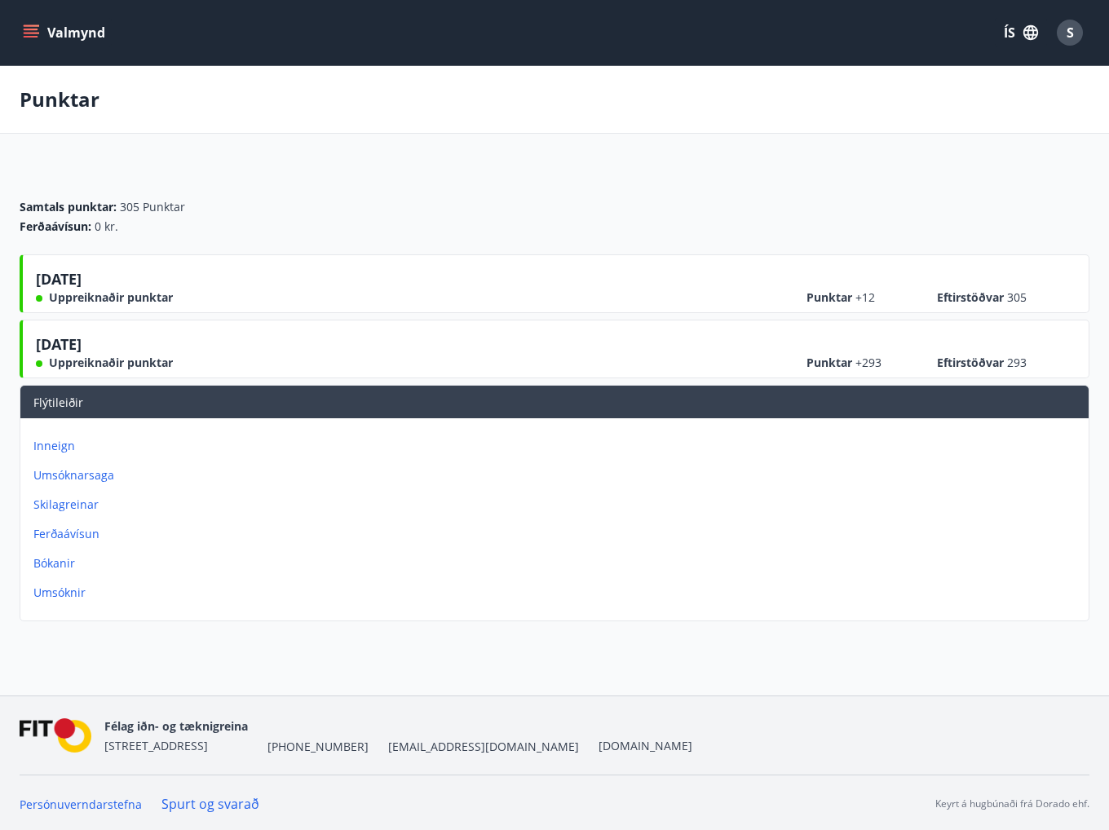
click at [29, 30] on icon "menu" at bounding box center [31, 30] width 15 height 2
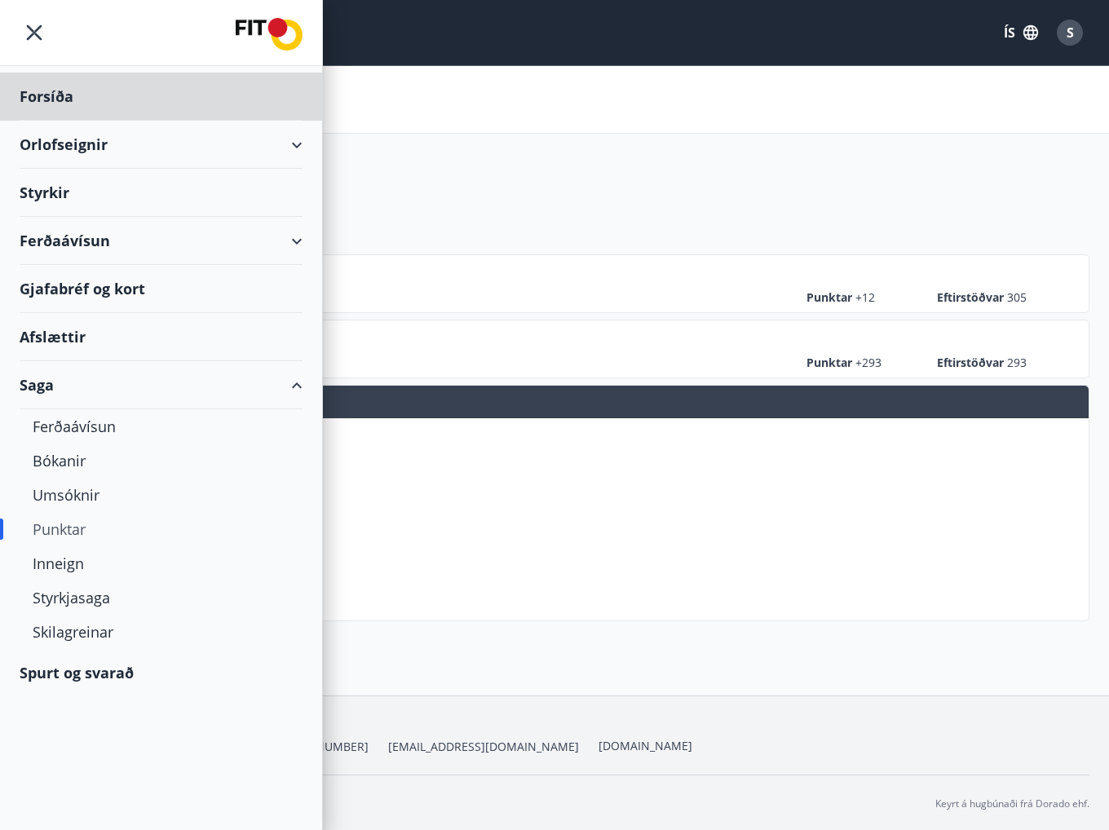
click at [51, 121] on div "Styrkir" at bounding box center [161, 97] width 283 height 48
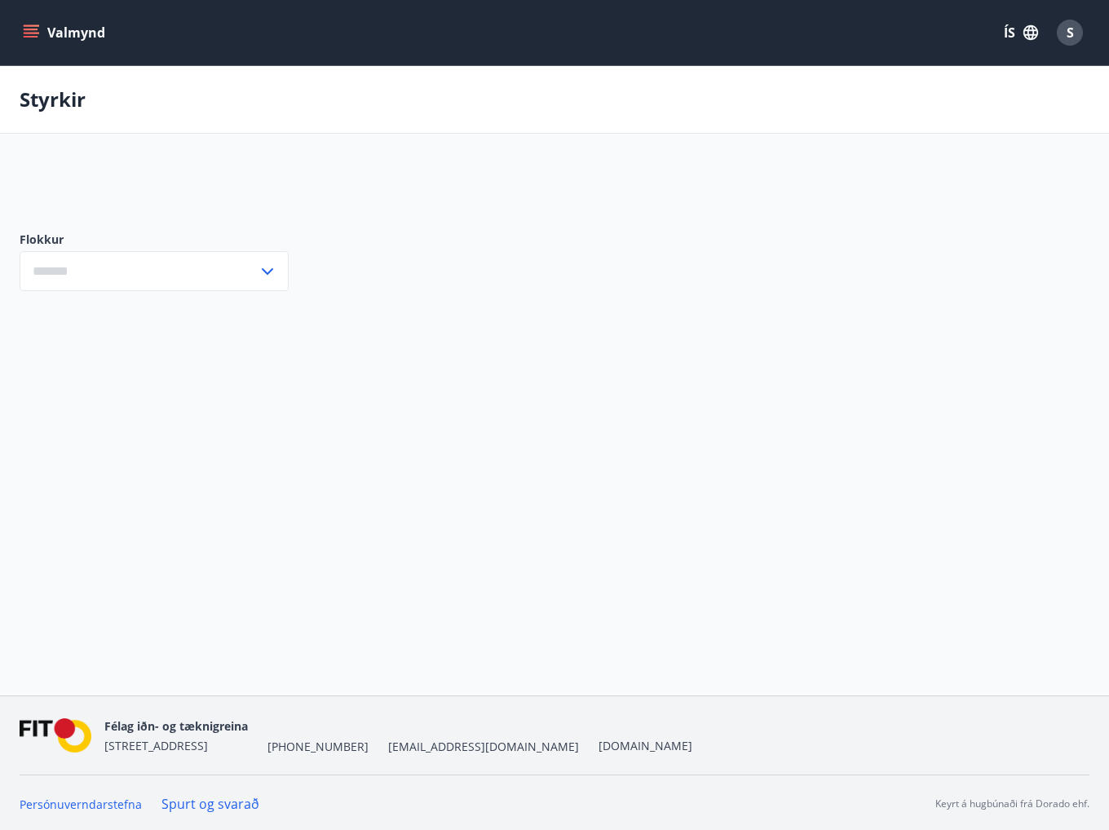
type input "***"
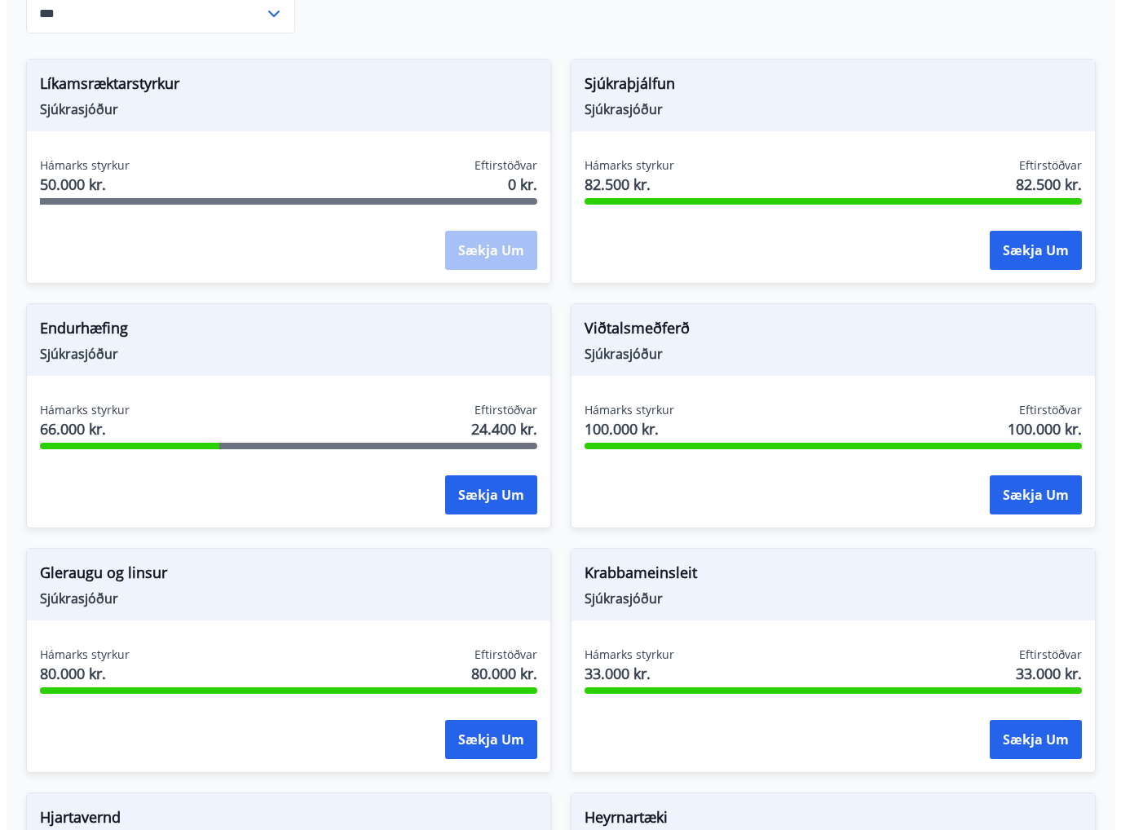
scroll to position [404, 0]
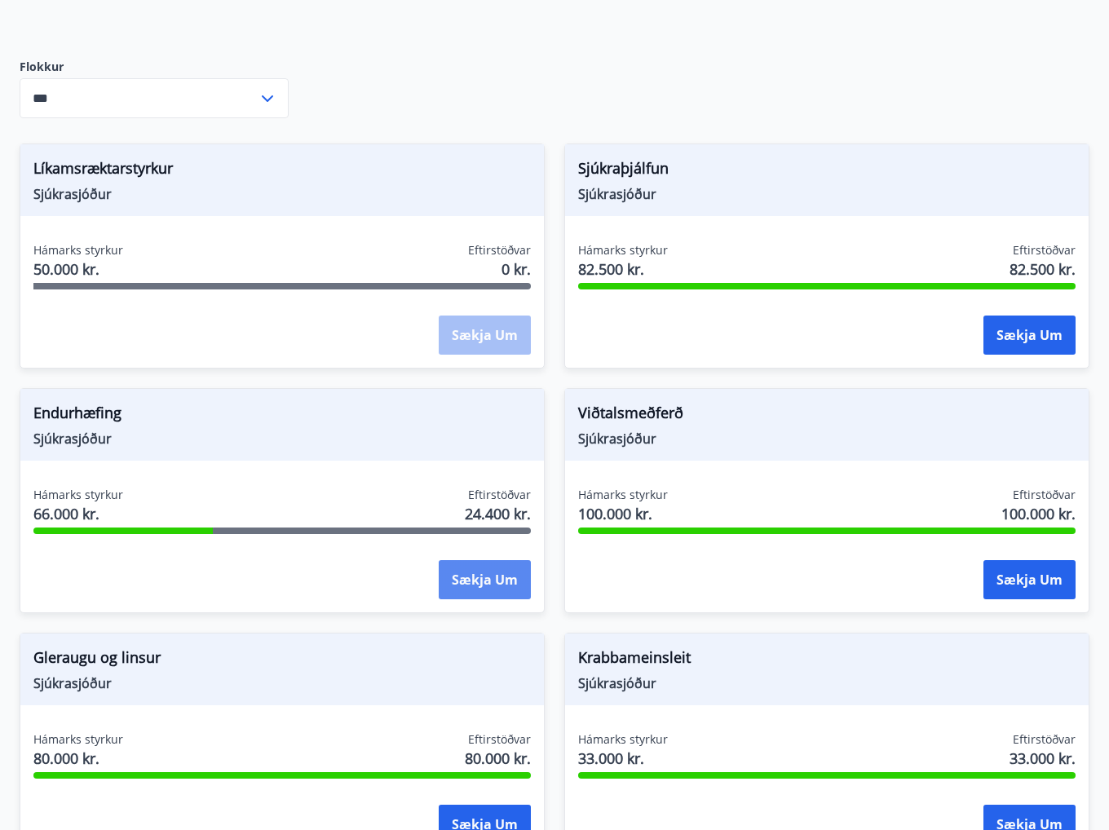
click at [465, 567] on button "Sækja um" at bounding box center [485, 579] width 92 height 39
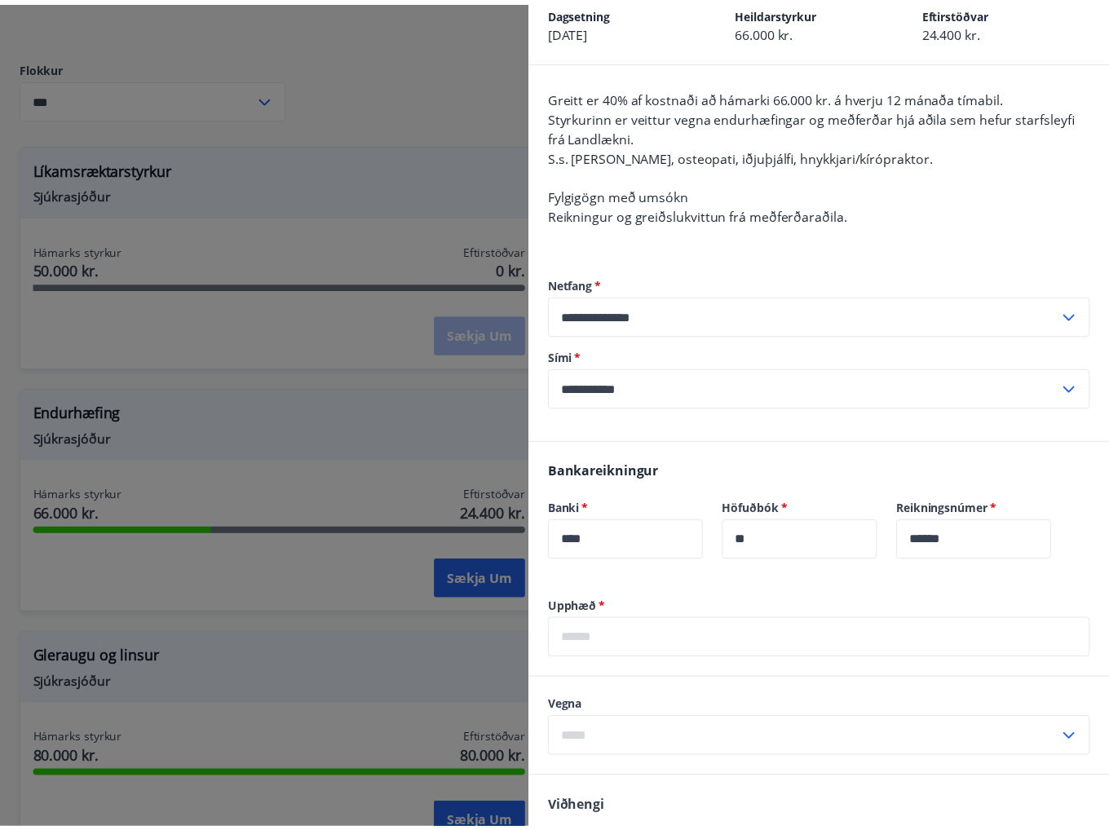
scroll to position [0, 0]
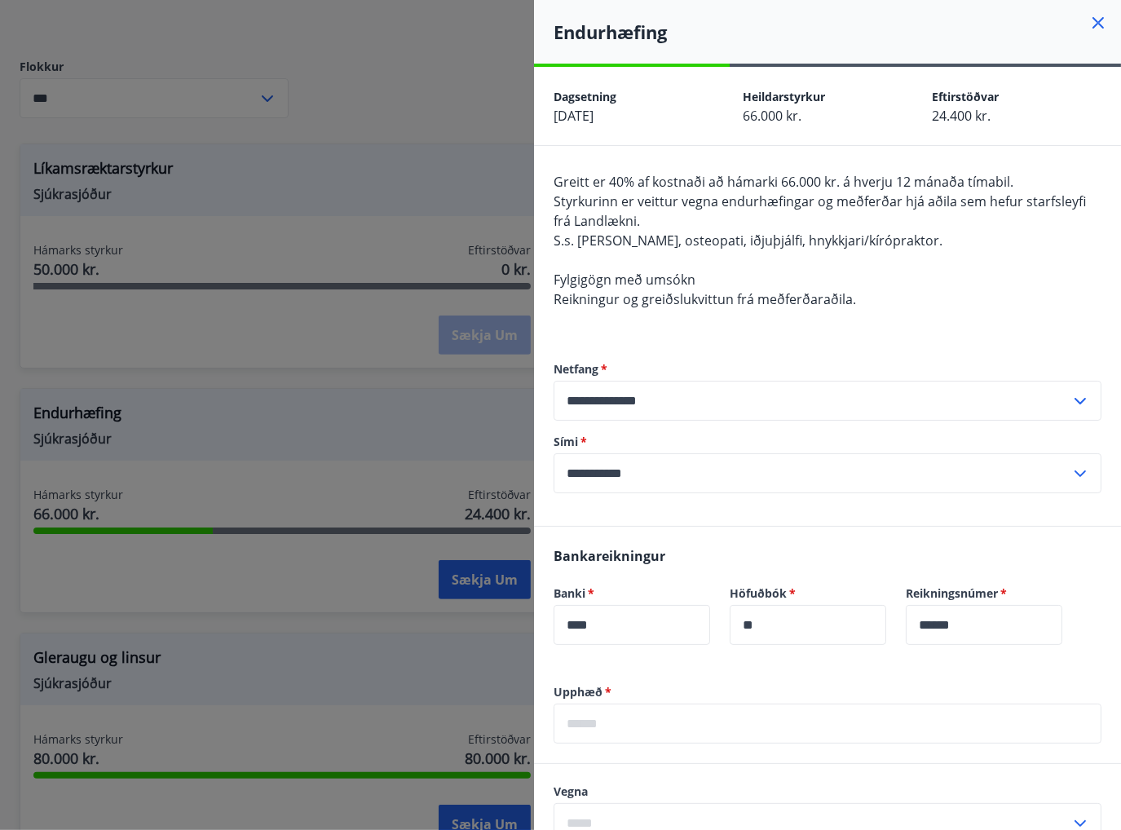
click at [1088, 18] on icon at bounding box center [1098, 23] width 20 height 20
